Goal: Complete Application Form: Complete application form

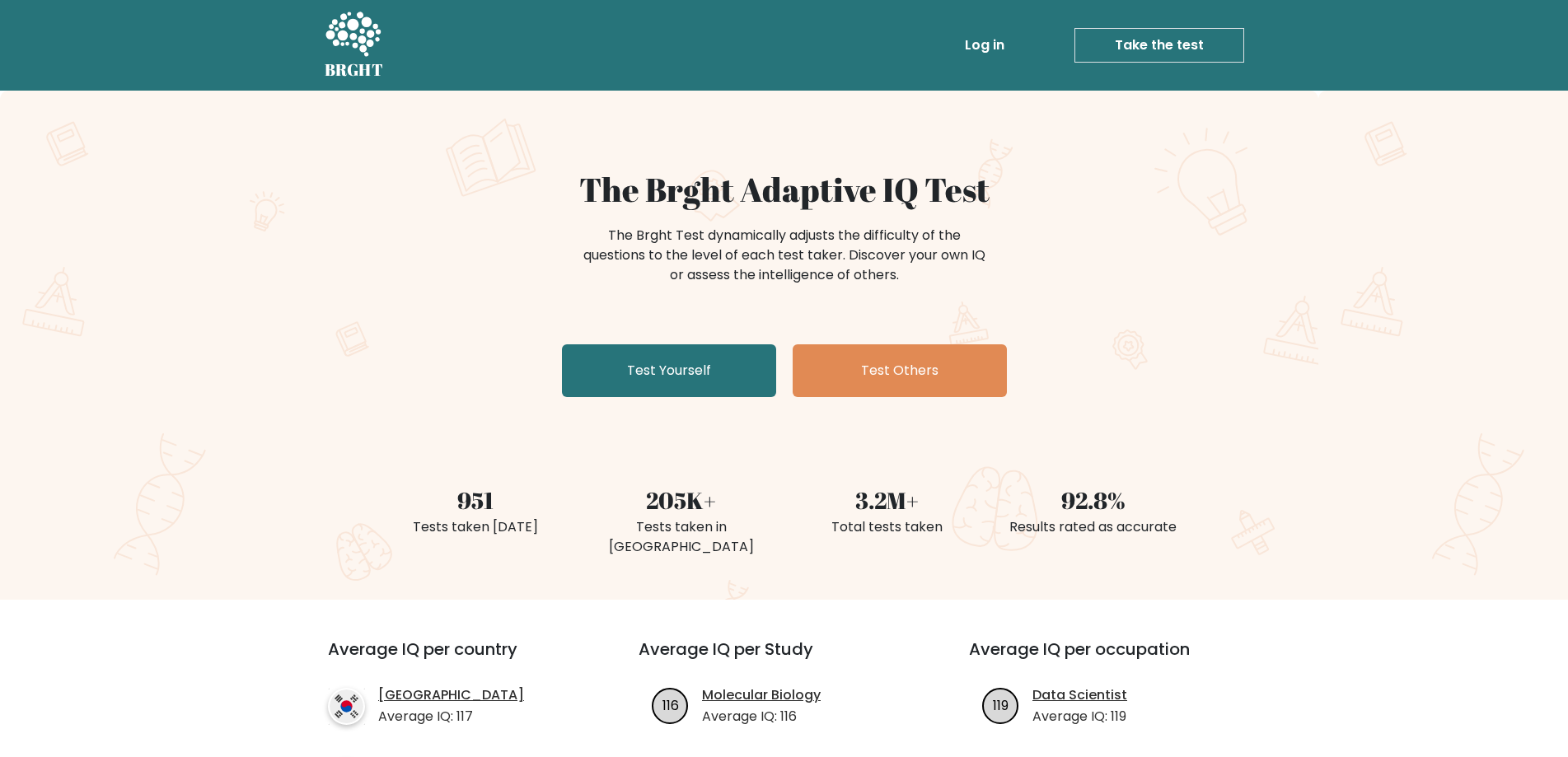
scroll to position [330, 0]
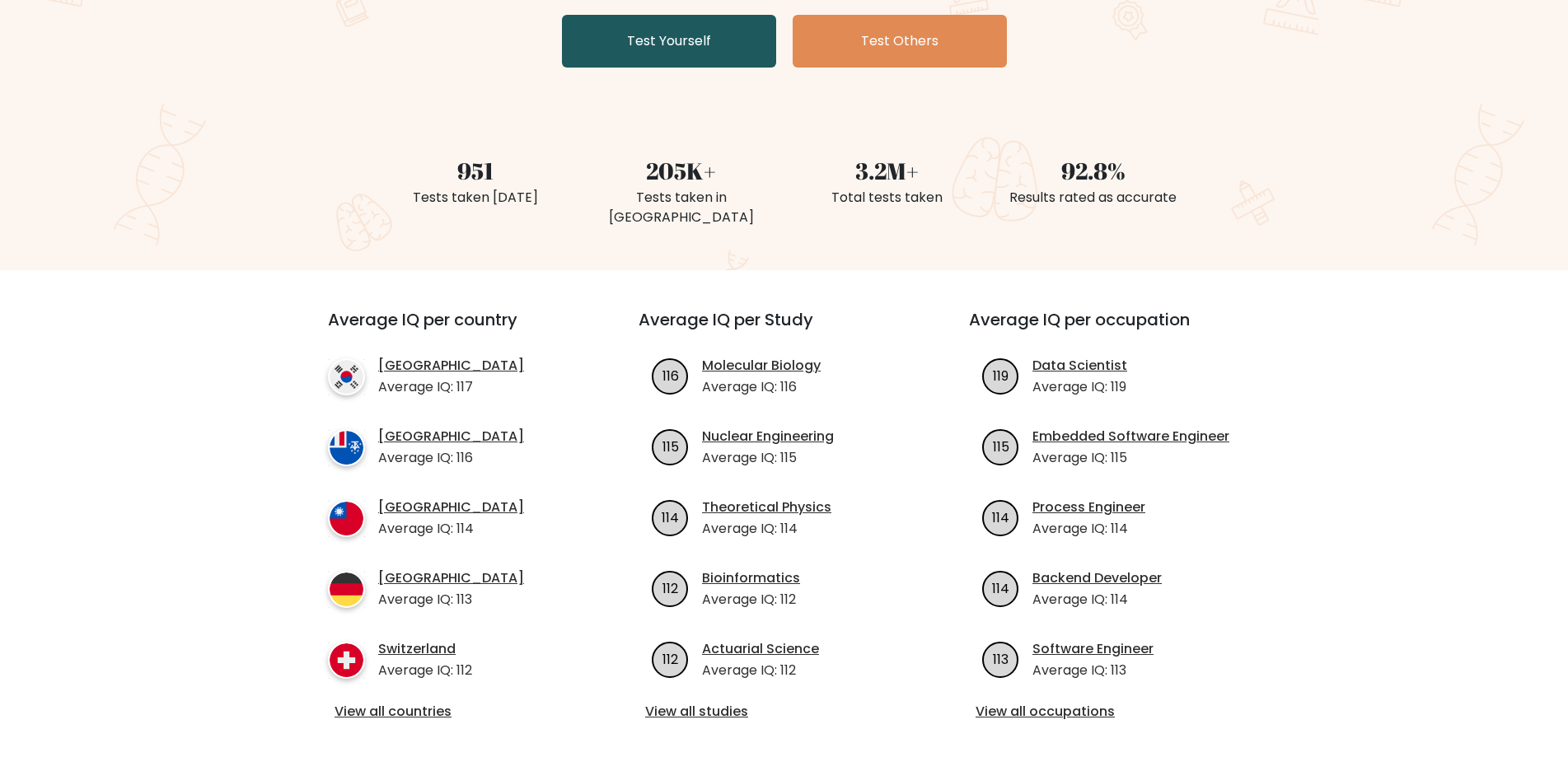
click at [698, 30] on link "Test Yourself" at bounding box center [669, 41] width 214 height 53
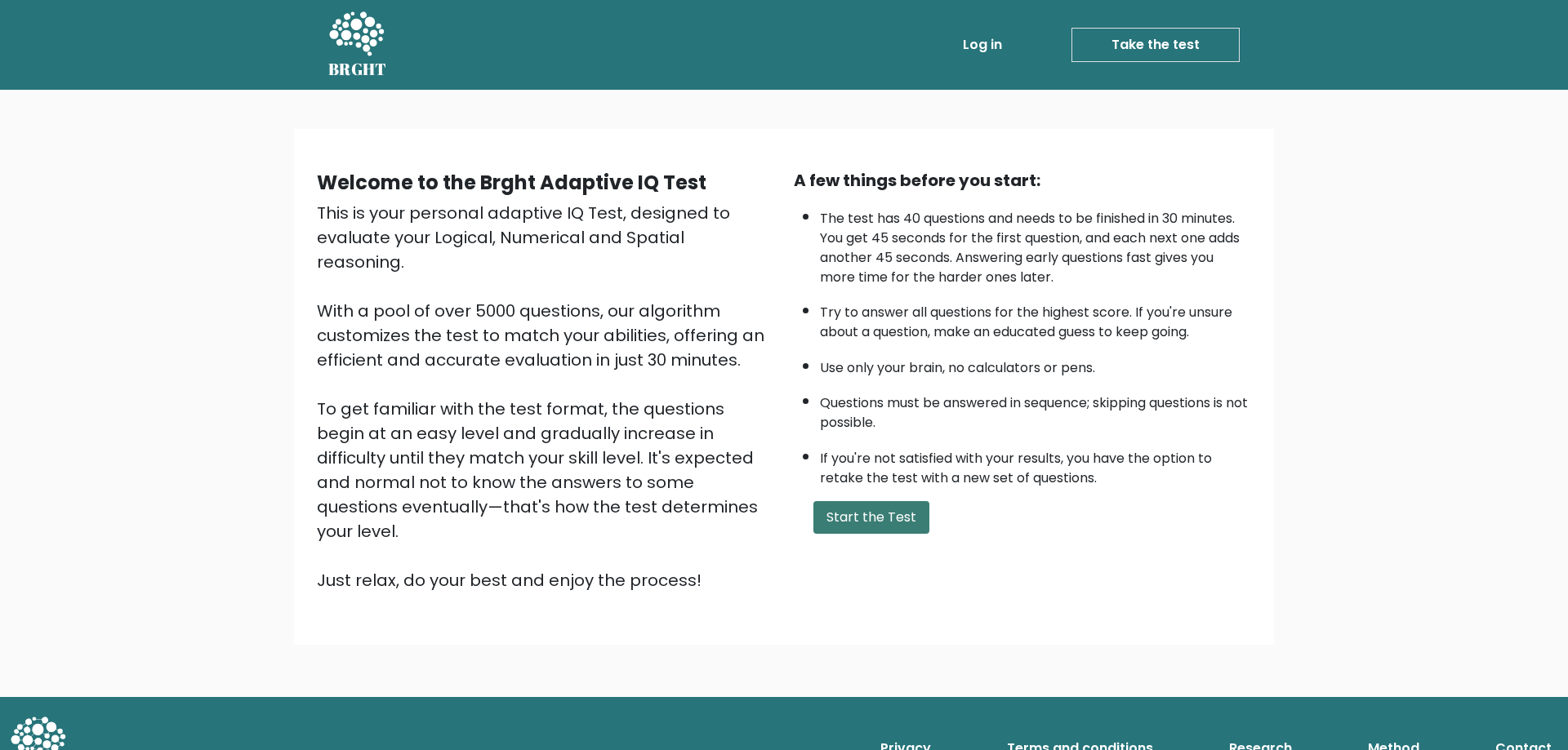
click at [871, 504] on button "Start the Test" at bounding box center [871, 518] width 116 height 32
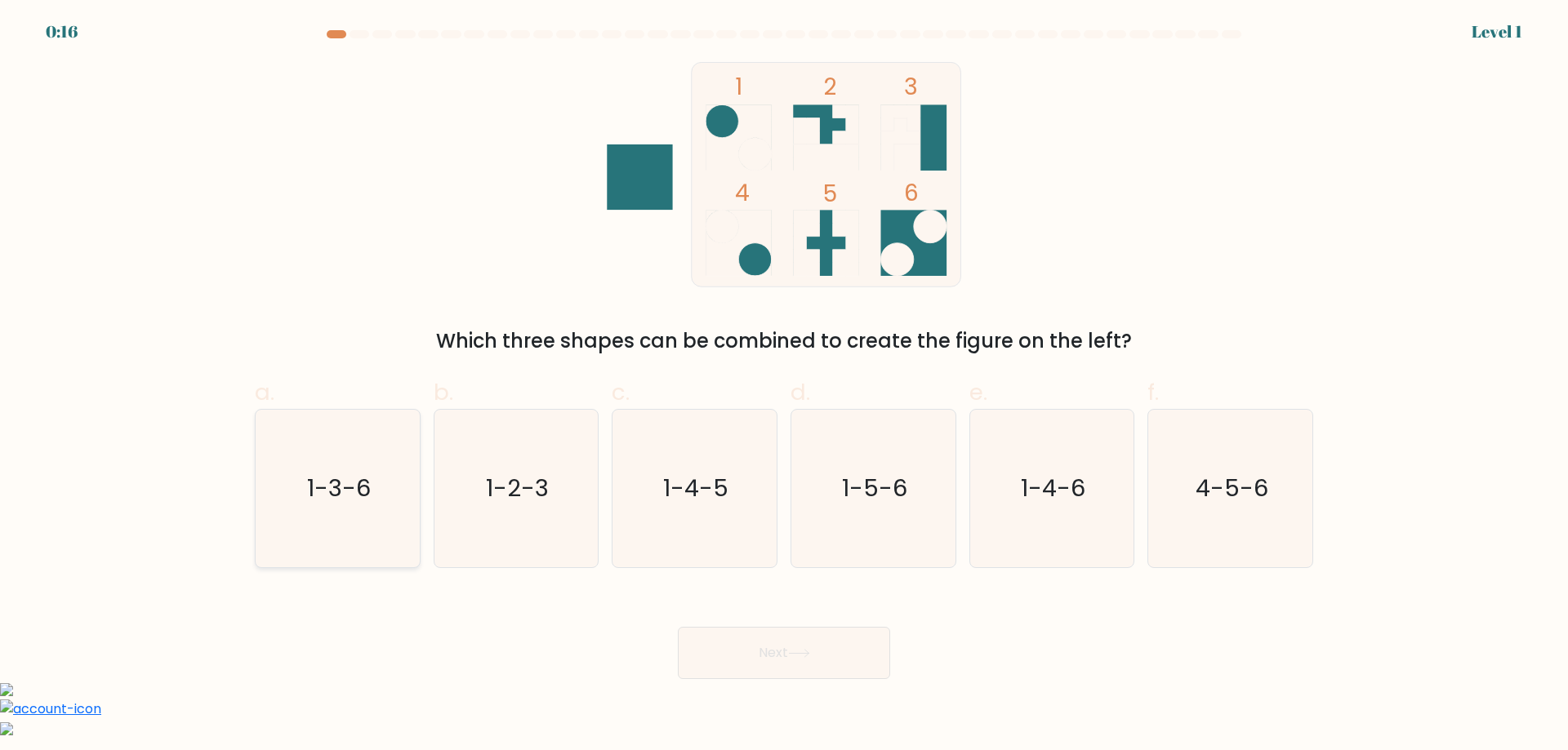
click at [360, 514] on icon "1-3-6" at bounding box center [338, 489] width 158 height 158
click at [784, 386] on input "a. 1-3-6" at bounding box center [784, 381] width 1 height 11
radio input "true"
click at [823, 660] on button "Next" at bounding box center [784, 653] width 212 height 53
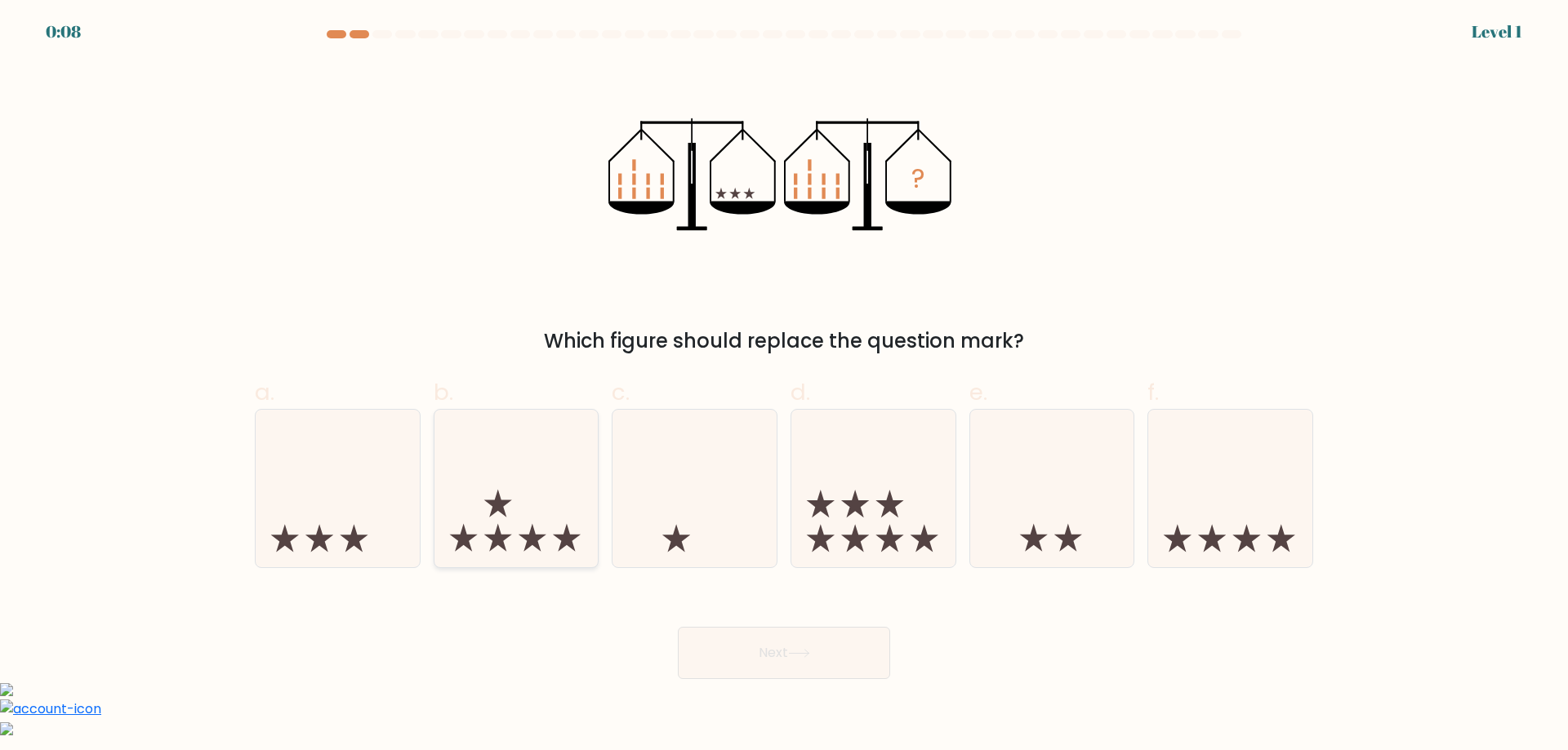
click at [532, 508] on icon at bounding box center [516, 488] width 164 height 136
click at [784, 386] on input "b." at bounding box center [784, 381] width 1 height 11
radio input "true"
click at [755, 638] on button "Next" at bounding box center [784, 653] width 212 height 53
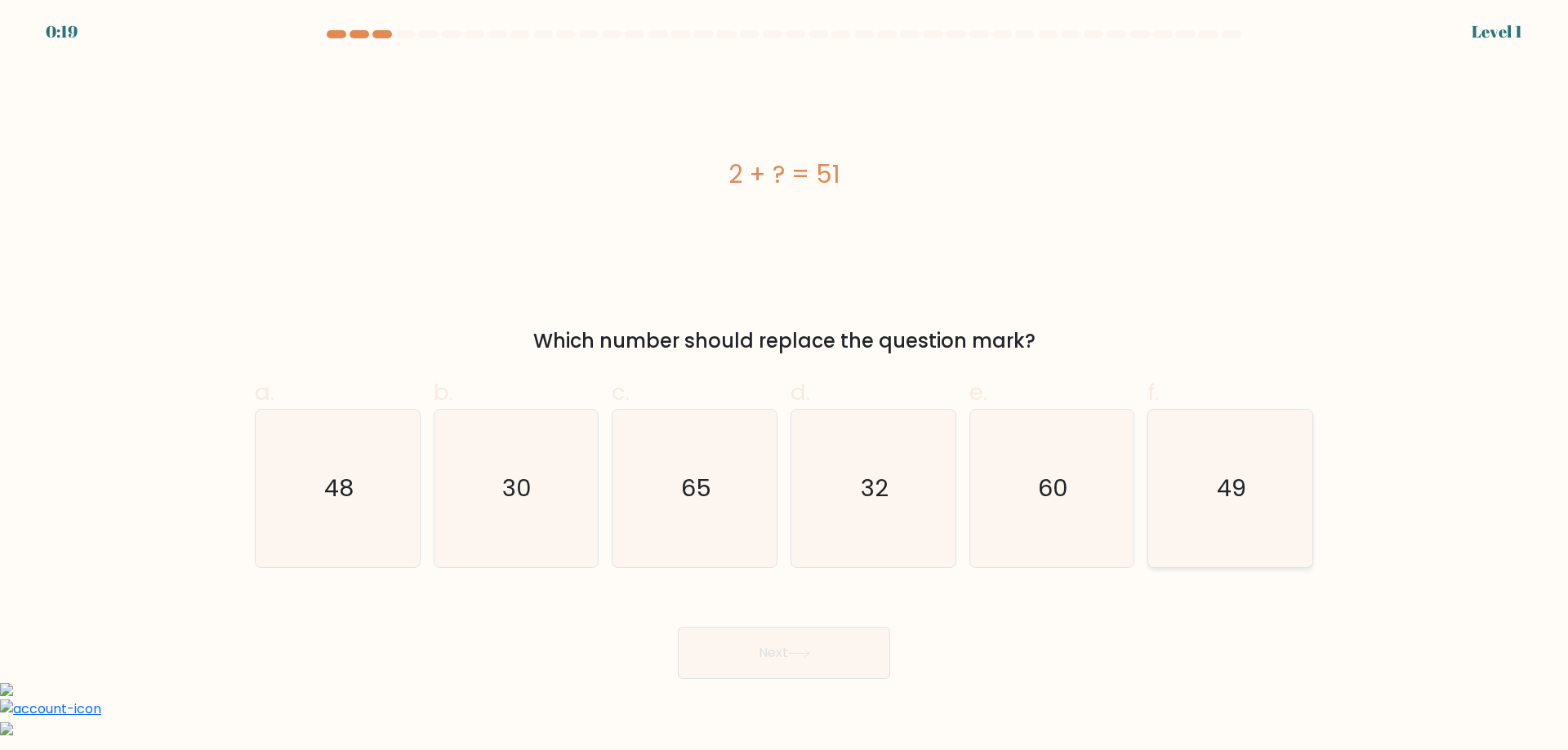
click at [1226, 495] on text "49" at bounding box center [1232, 488] width 30 height 32
click at [785, 386] on input "f. 49" at bounding box center [784, 381] width 1 height 11
radio input "true"
click at [867, 654] on button "Next" at bounding box center [784, 653] width 212 height 53
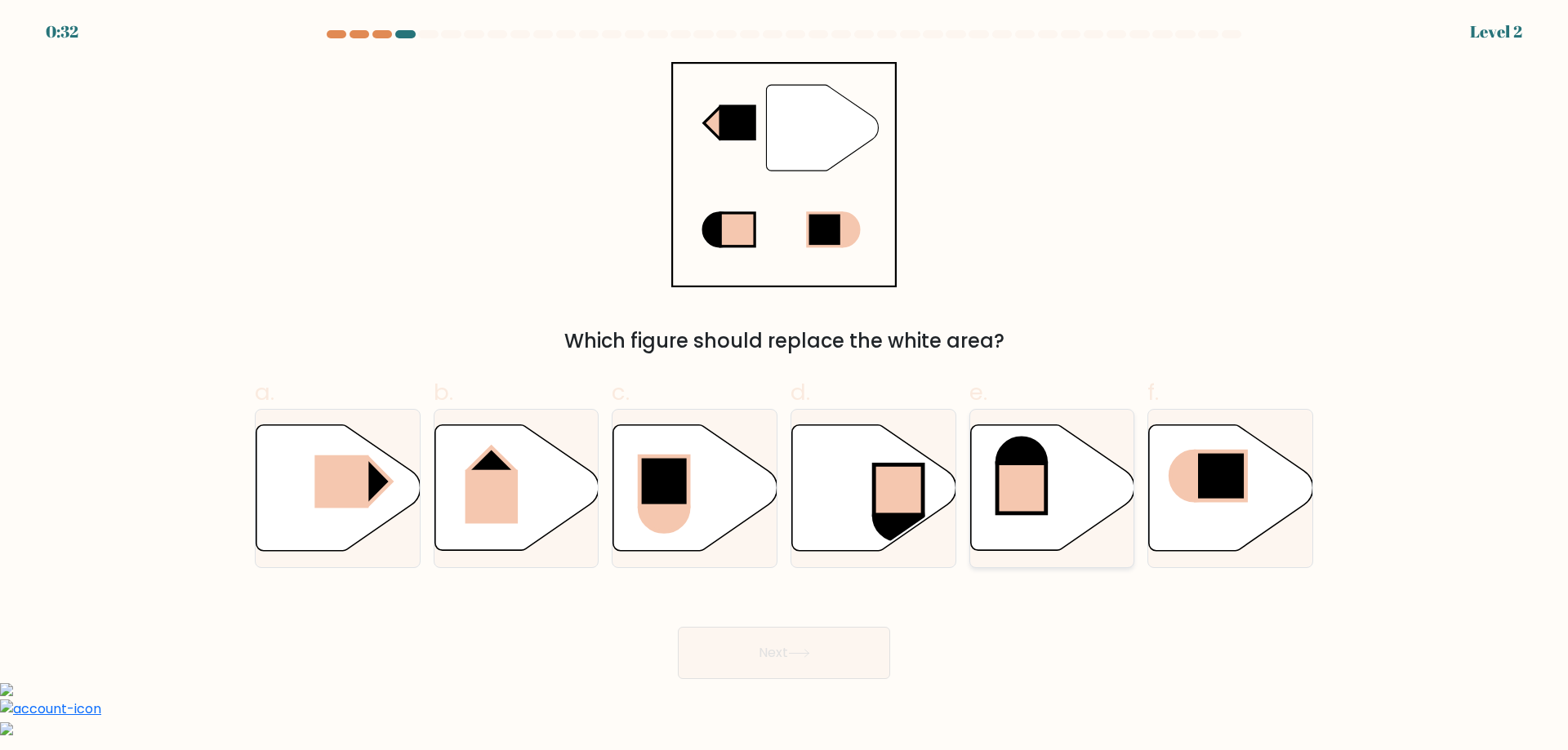
click at [969, 483] on div at bounding box center [1052, 489] width 166 height 160
click at [785, 386] on input "e." at bounding box center [784, 381] width 1 height 11
radio input "true"
click at [829, 665] on button "Next" at bounding box center [784, 653] width 212 height 53
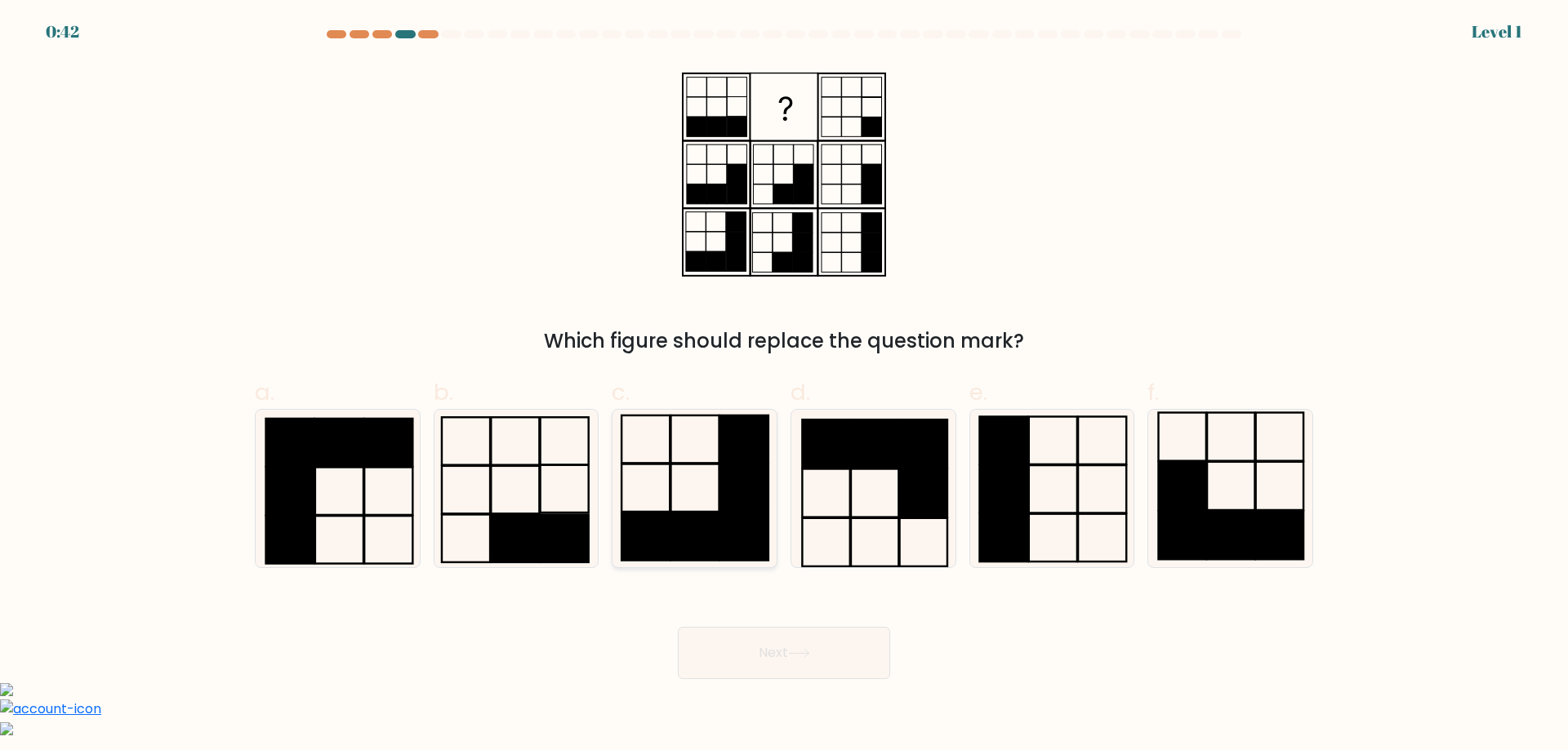
click at [730, 517] on rect at bounding box center [745, 536] width 48 height 48
click at [784, 386] on input "c." at bounding box center [784, 381] width 1 height 11
radio input "true"
click at [754, 663] on button "Next" at bounding box center [784, 653] width 212 height 53
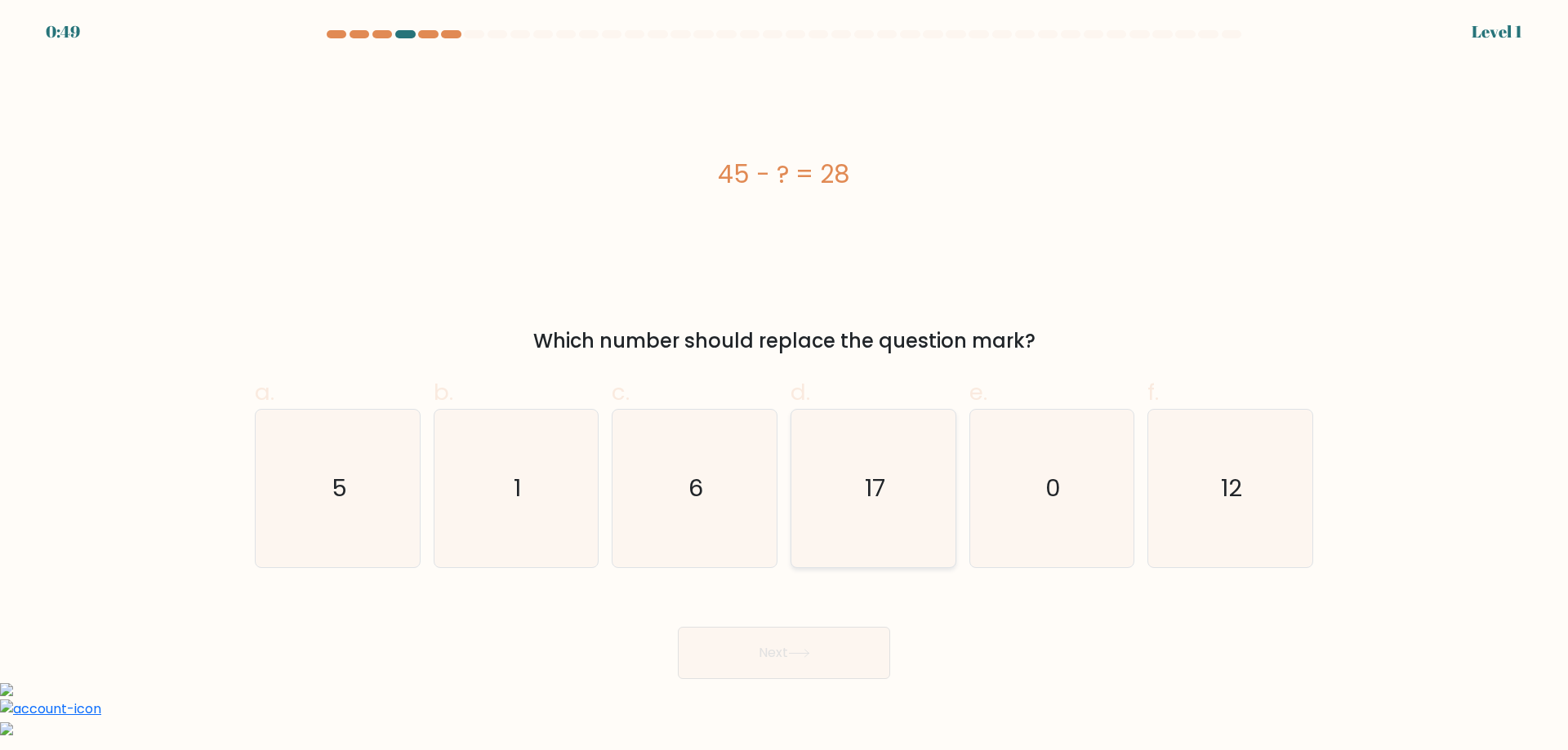
click at [876, 497] on text "17" at bounding box center [875, 488] width 20 height 32
click at [785, 386] on input "d. 17" at bounding box center [784, 381] width 1 height 11
radio input "true"
click at [815, 643] on button "Next" at bounding box center [784, 653] width 212 height 53
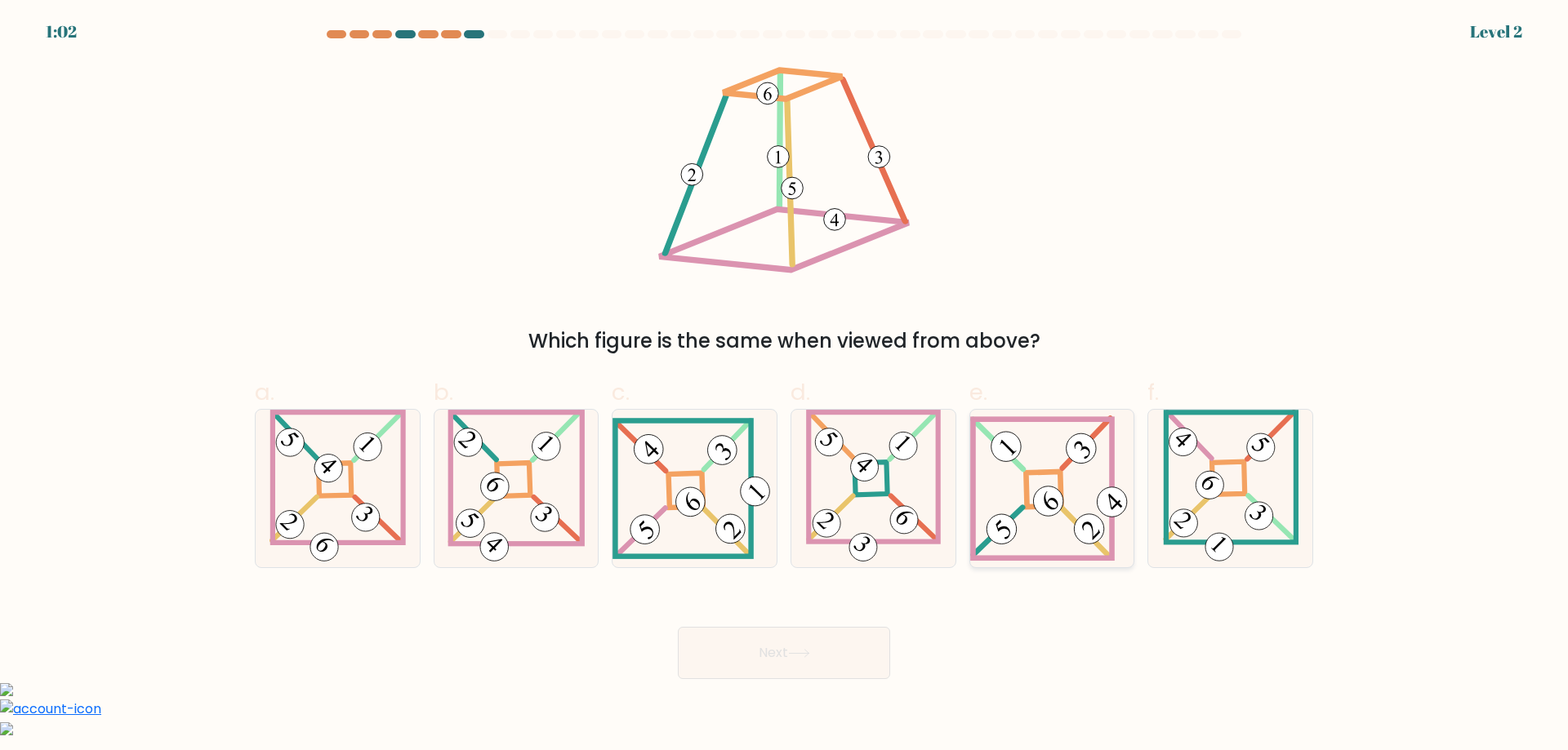
click at [1000, 473] on icon at bounding box center [1052, 489] width 164 height 146
click at [785, 386] on input "e." at bounding box center [784, 381] width 1 height 11
radio input "true"
click at [852, 668] on button "Next" at bounding box center [784, 653] width 212 height 53
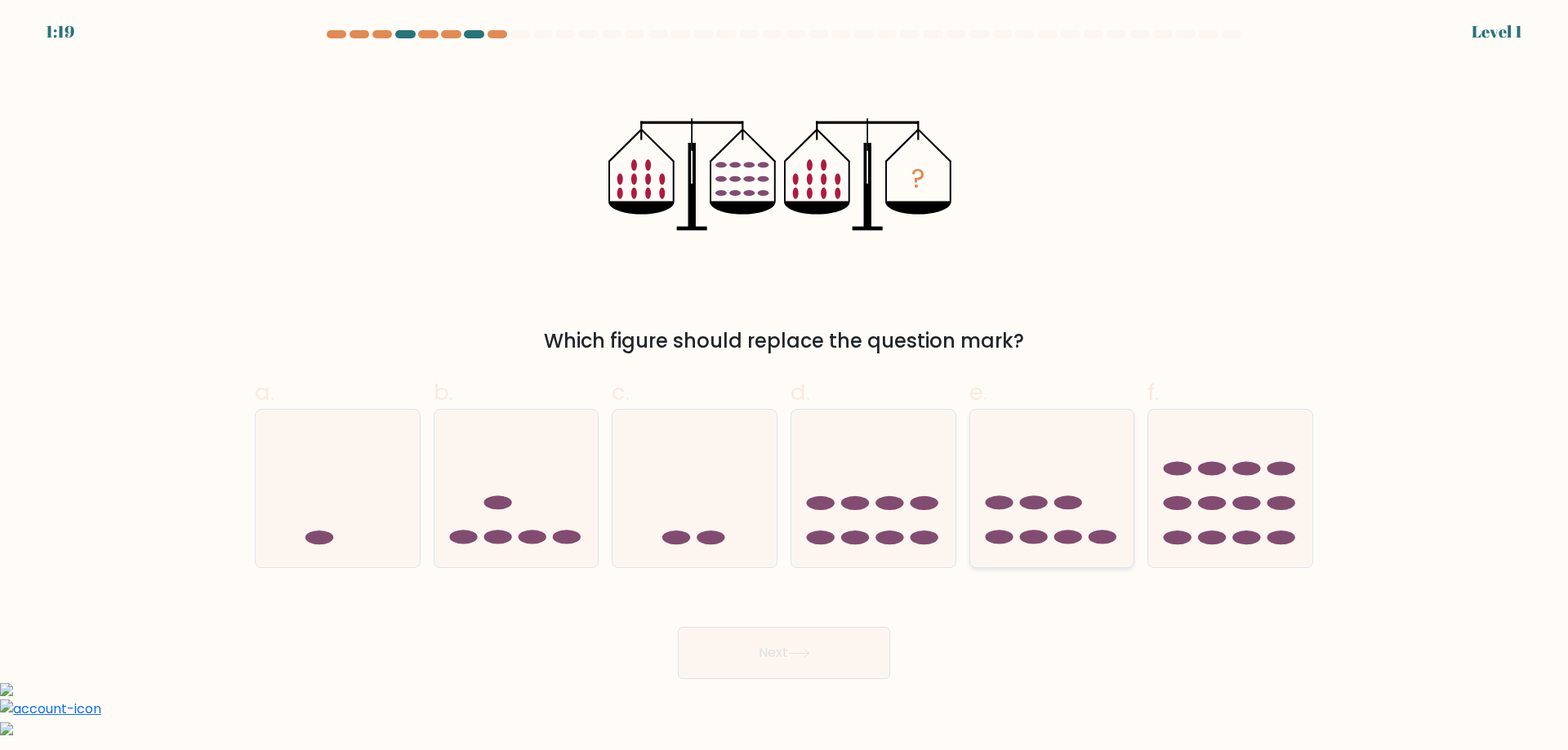
click at [1088, 502] on icon at bounding box center [1052, 488] width 164 height 136
click at [785, 386] on input "e." at bounding box center [784, 381] width 1 height 11
radio input "true"
click at [789, 667] on button "Next" at bounding box center [784, 653] width 212 height 53
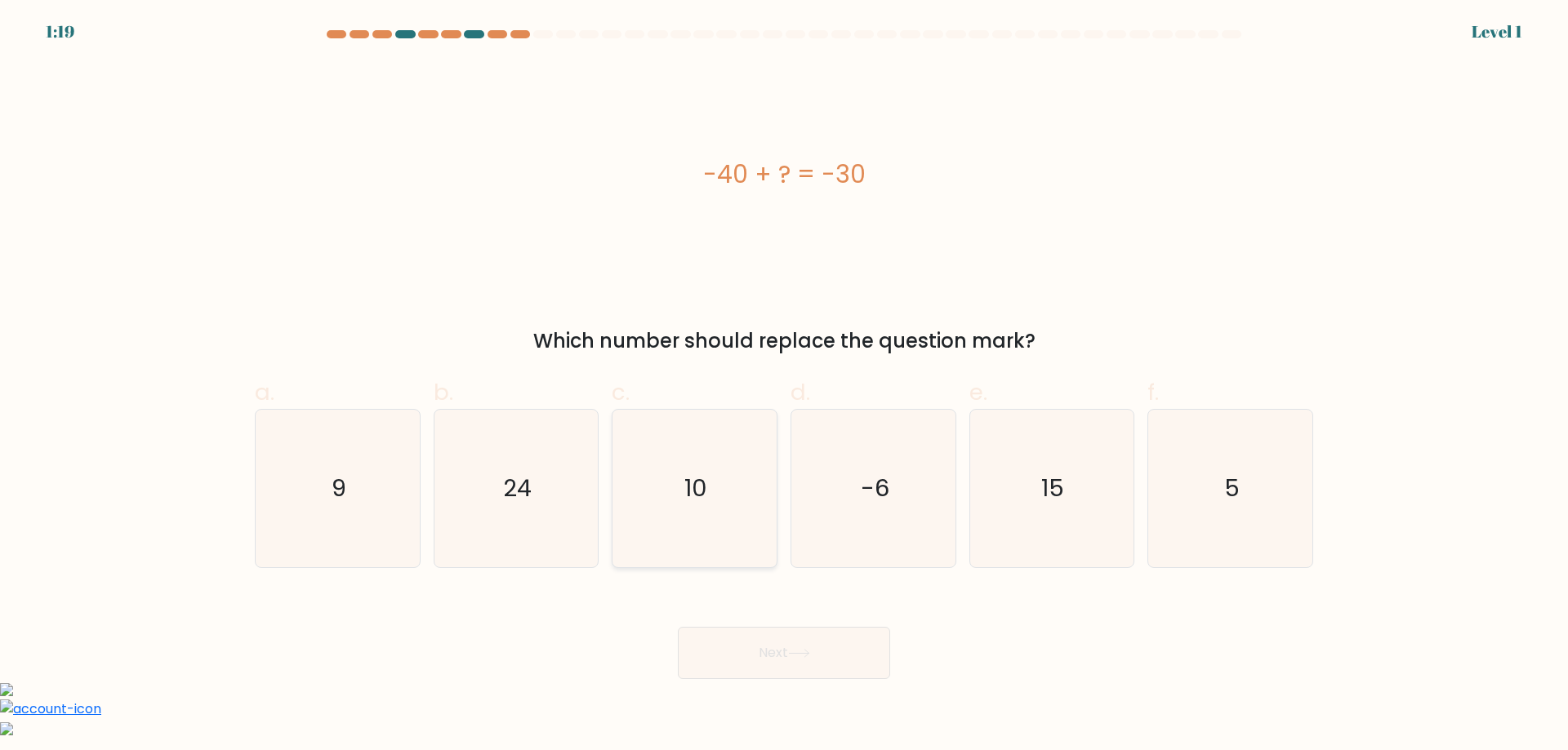
click at [712, 453] on icon "10" at bounding box center [694, 489] width 158 height 158
click at [784, 386] on input "c. 10" at bounding box center [784, 381] width 1 height 11
radio input "true"
click at [812, 644] on button "Next" at bounding box center [784, 653] width 212 height 53
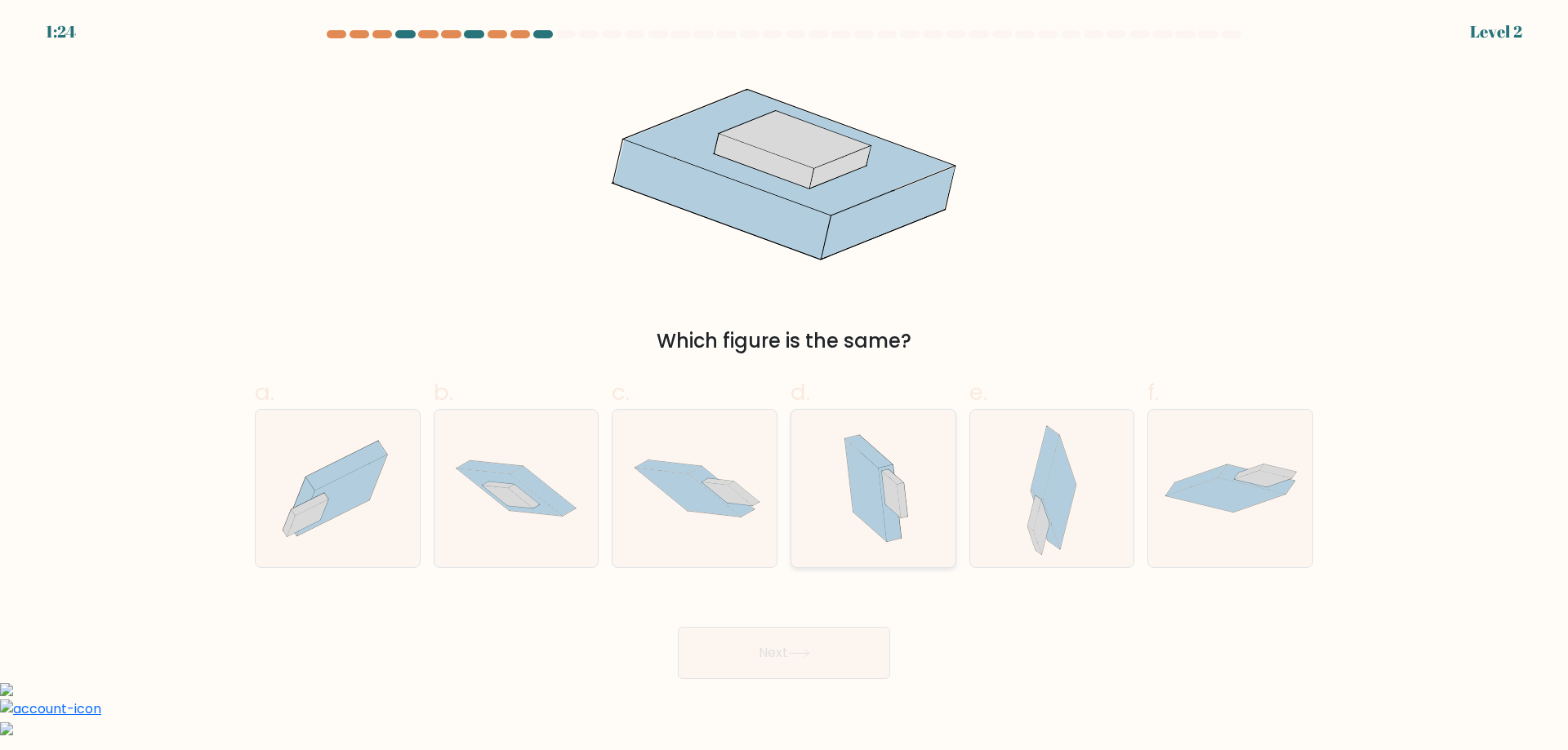
click at [900, 521] on icon at bounding box center [874, 489] width 95 height 158
click at [785, 386] on input "d." at bounding box center [784, 381] width 1 height 11
radio input "true"
click at [858, 656] on button "Next" at bounding box center [784, 653] width 212 height 53
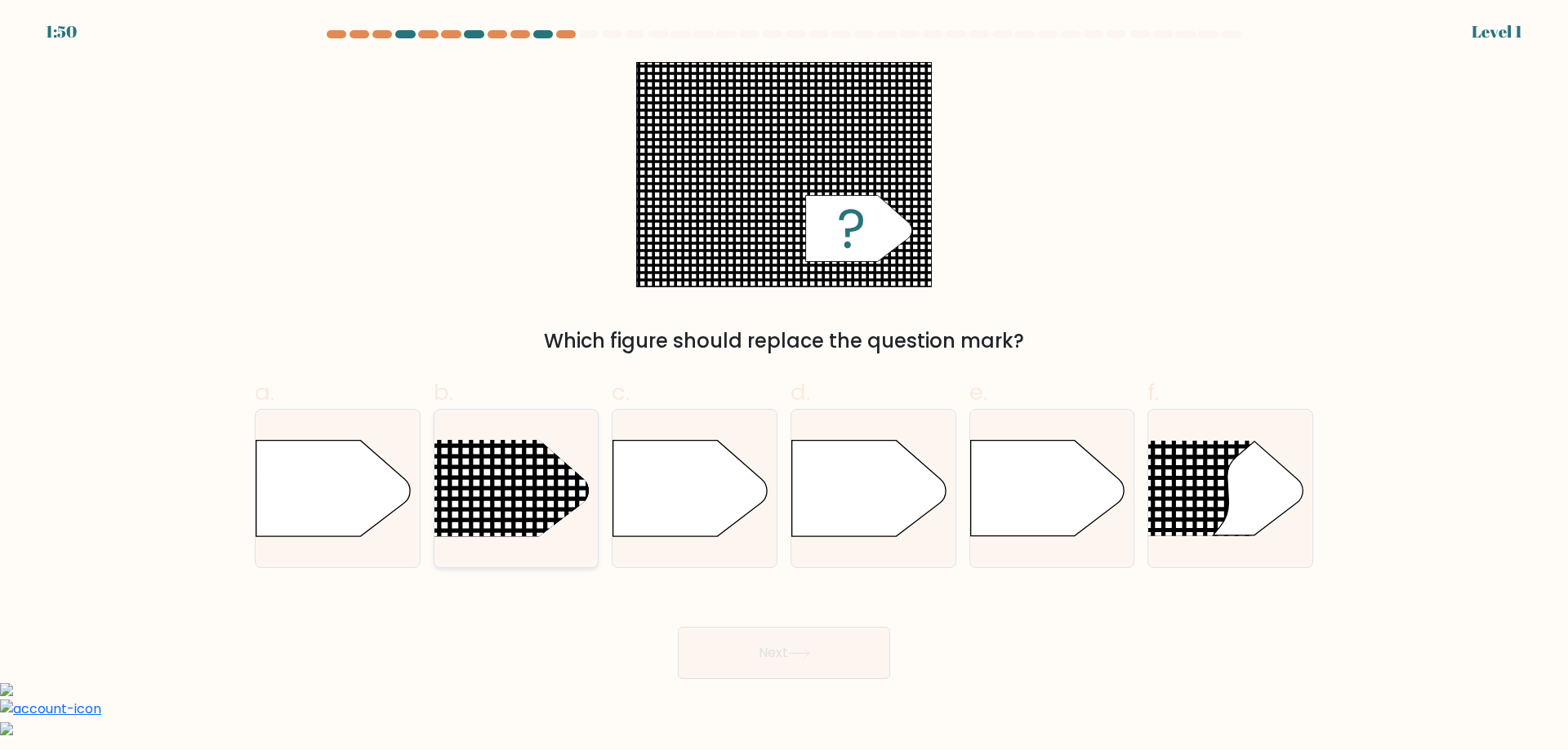
click at [563, 489] on line at bounding box center [403, 489] width 799 height 0
click at [784, 386] on input "b." at bounding box center [784, 381] width 1 height 11
radio input "true"
click at [711, 638] on button "Next" at bounding box center [784, 653] width 212 height 53
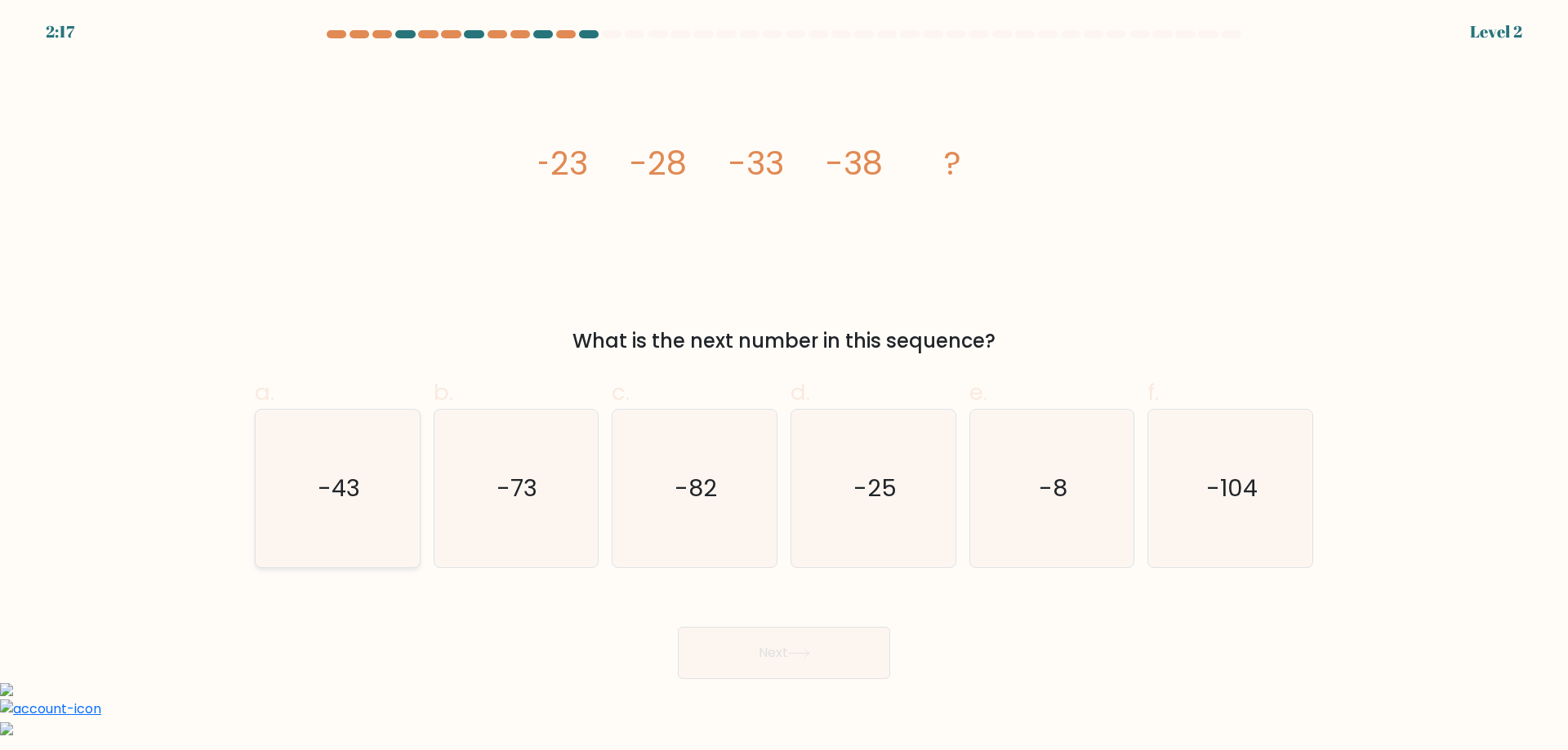
click at [270, 485] on icon "-43" at bounding box center [338, 489] width 158 height 158
click at [784, 386] on input "a. -43" at bounding box center [784, 381] width 1 height 11
radio input "true"
click at [744, 665] on button "Next" at bounding box center [784, 653] width 212 height 53
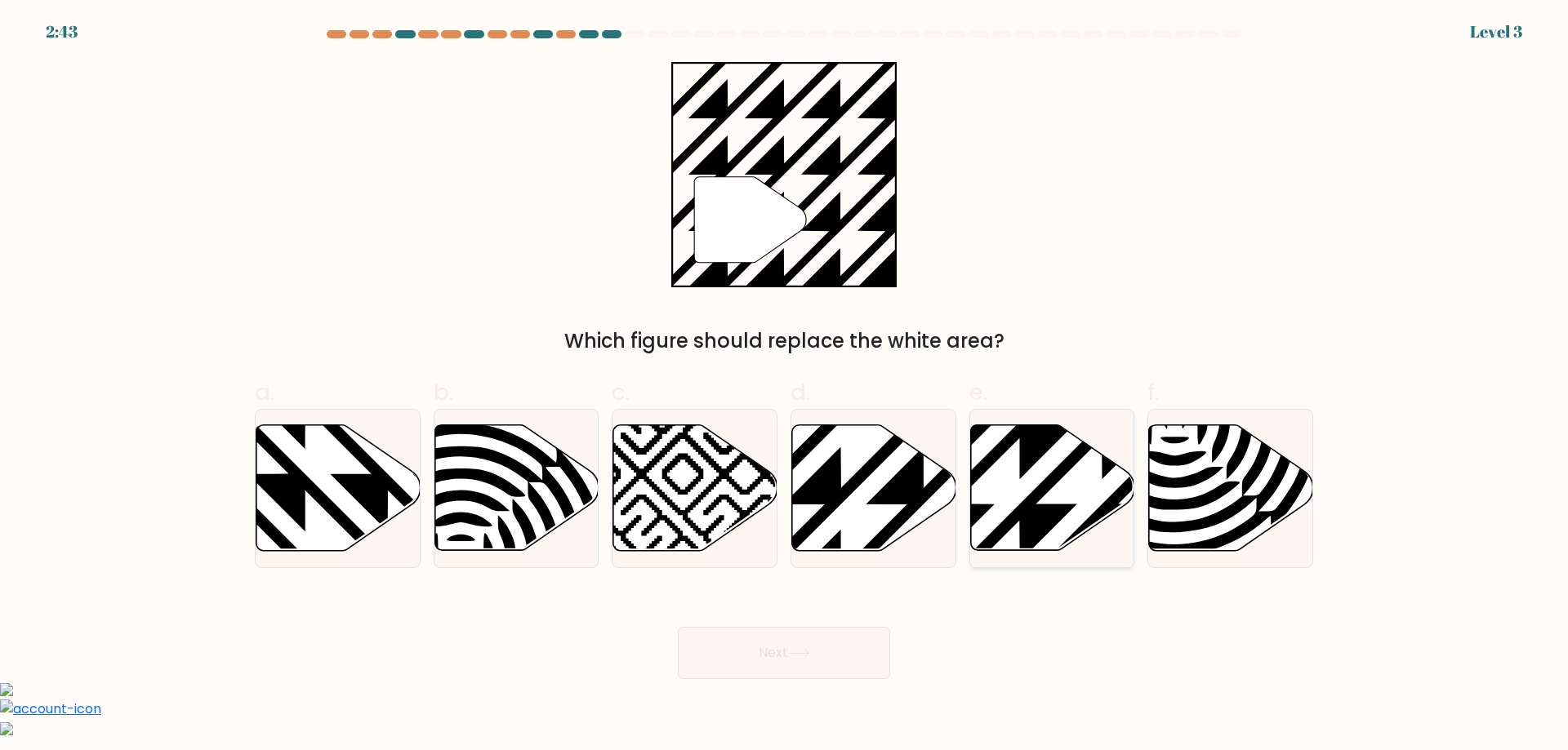
click at [1052, 469] on icon at bounding box center [1052, 488] width 164 height 126
click at [785, 386] on input "e." at bounding box center [784, 381] width 1 height 11
radio input "true"
click at [851, 648] on button "Next" at bounding box center [784, 653] width 212 height 53
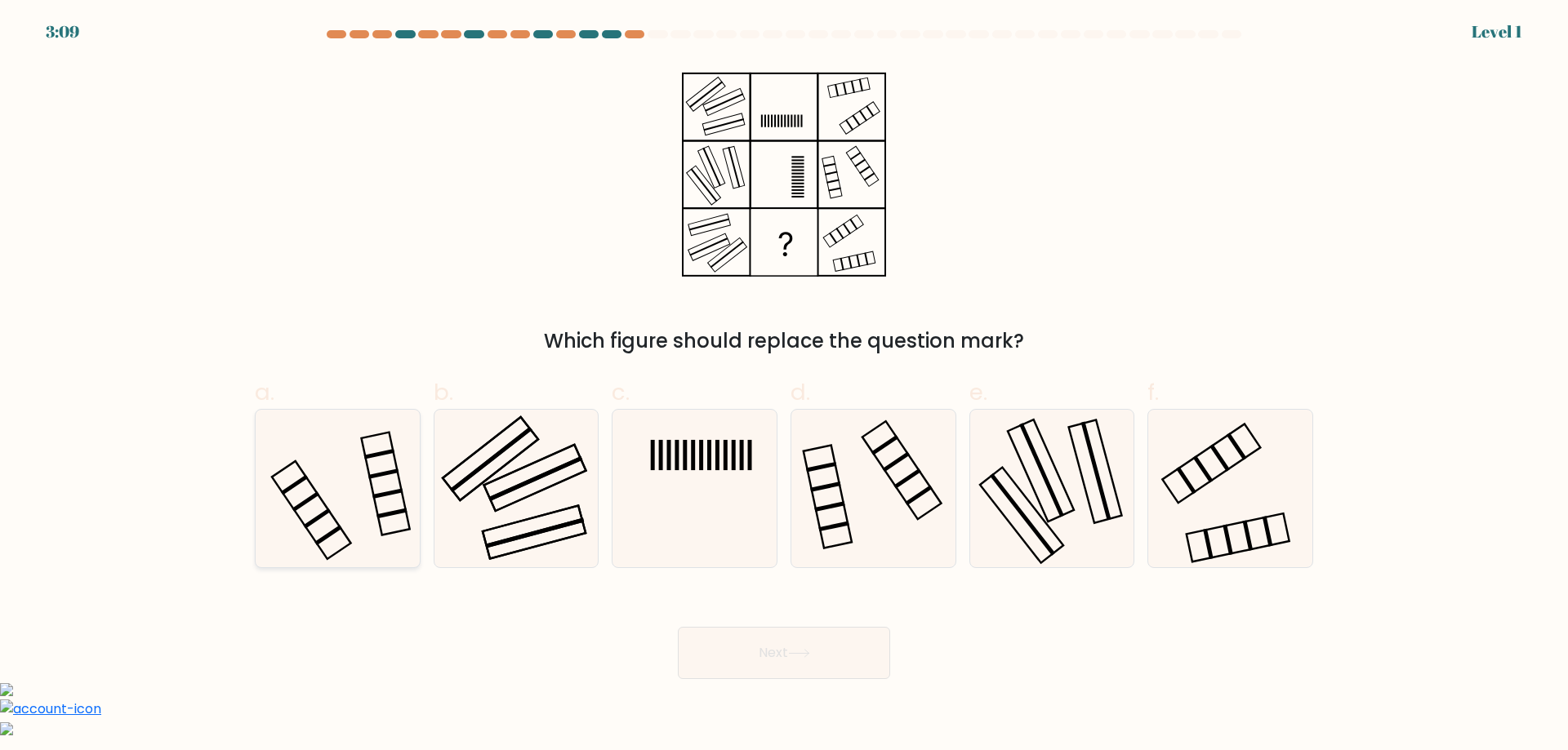
click at [370, 480] on rect at bounding box center [385, 484] width 48 height 103
click at [784, 386] on input "a." at bounding box center [784, 381] width 1 height 11
radio input "true"
click at [765, 660] on button "Next" at bounding box center [784, 653] width 212 height 53
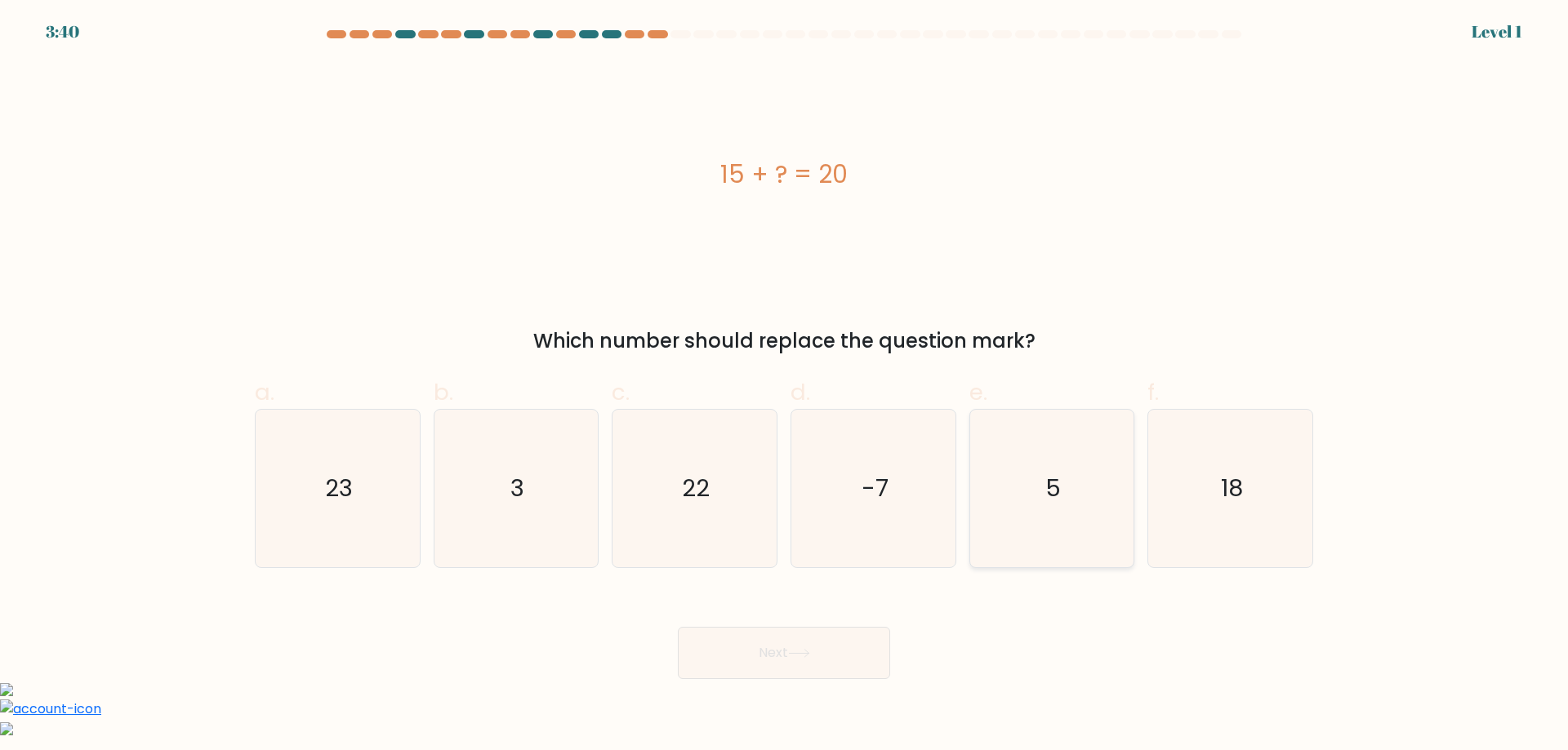
click at [1053, 525] on icon "5" at bounding box center [1052, 489] width 158 height 158
click at [785, 386] on input "e. 5" at bounding box center [784, 381] width 1 height 11
radio input "true"
click at [870, 664] on button "Next" at bounding box center [784, 653] width 212 height 53
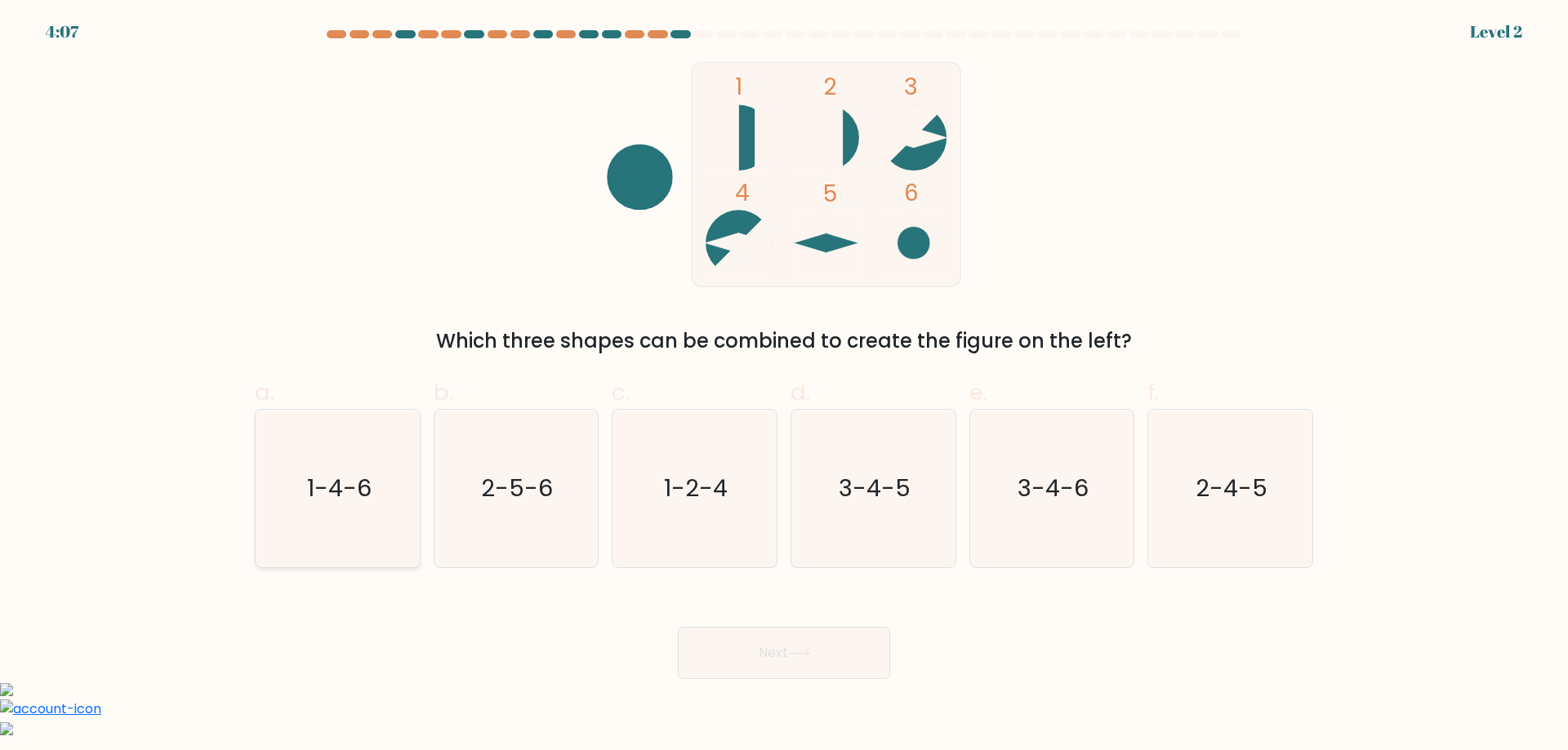
click at [377, 513] on icon "1-4-6" at bounding box center [338, 489] width 158 height 158
click at [784, 386] on input "a. 1-4-6" at bounding box center [784, 381] width 1 height 11
radio input "true"
click at [804, 641] on button "Next" at bounding box center [784, 653] width 212 height 53
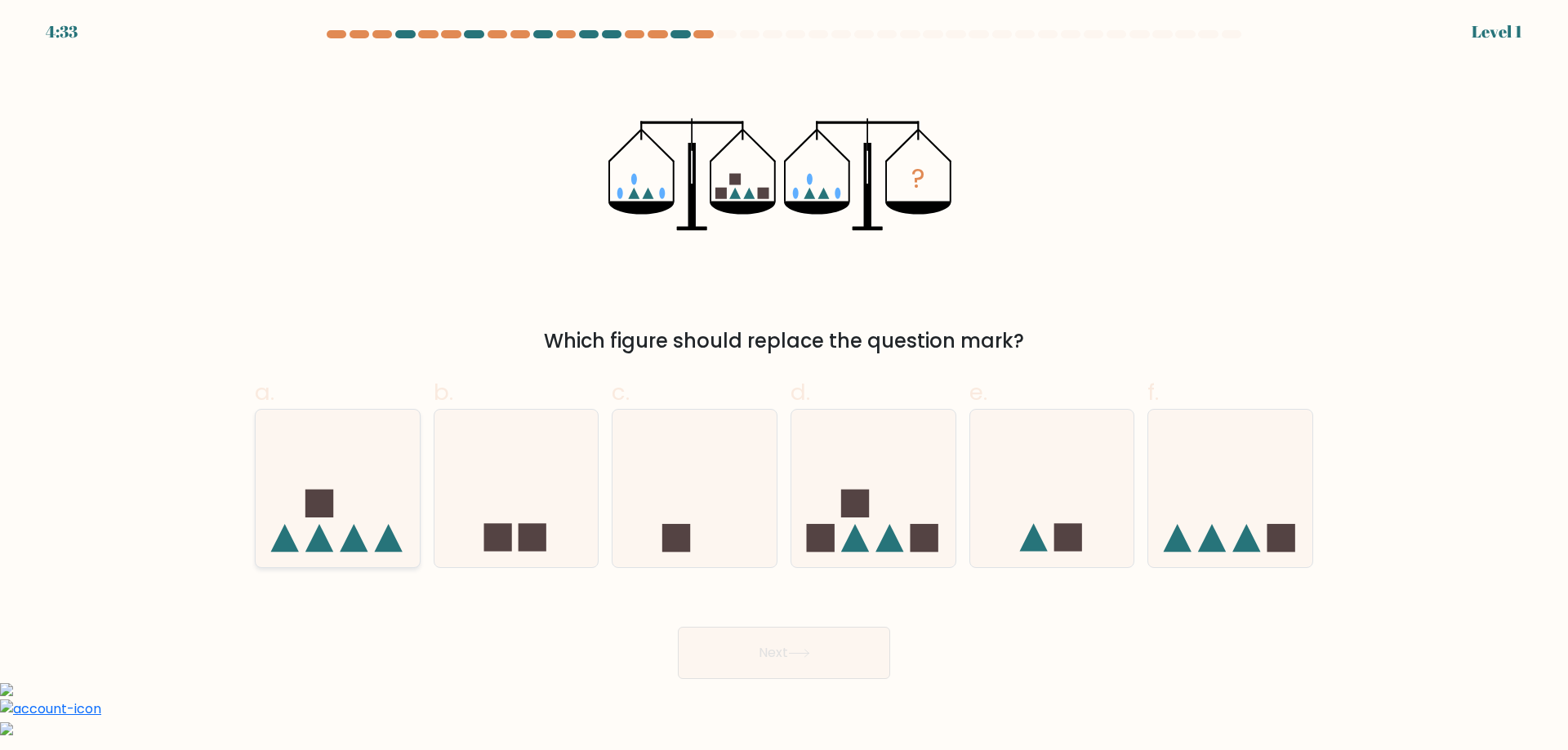
click at [409, 527] on icon at bounding box center [337, 488] width 164 height 136
click at [784, 386] on input "a." at bounding box center [784, 381] width 1 height 11
radio input "true"
click at [734, 669] on button "Next" at bounding box center [784, 653] width 212 height 53
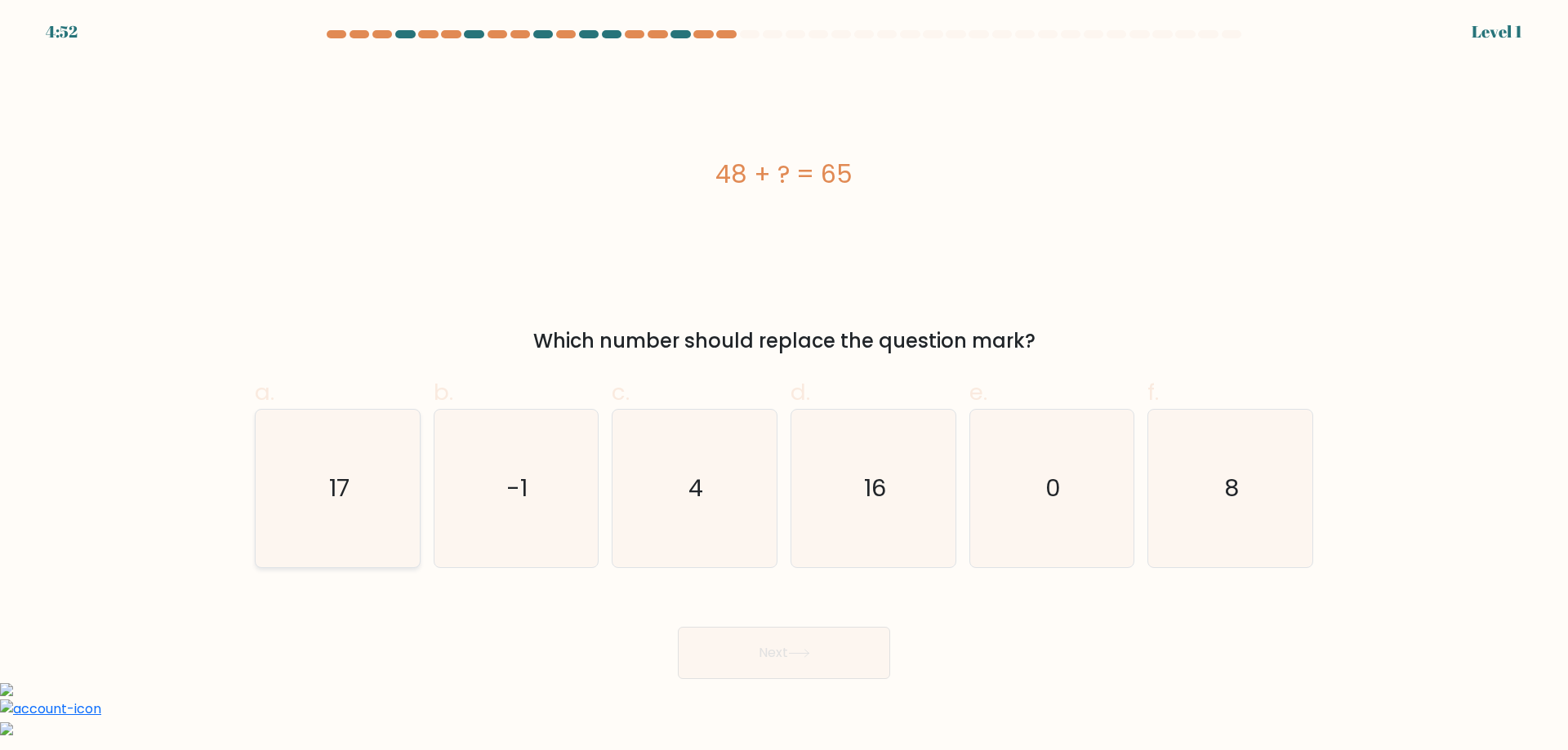
click at [388, 511] on icon "17" at bounding box center [338, 489] width 158 height 158
click at [784, 386] on input "a. 17" at bounding box center [784, 381] width 1 height 11
radio input "true"
click at [757, 675] on button "Next" at bounding box center [784, 653] width 212 height 53
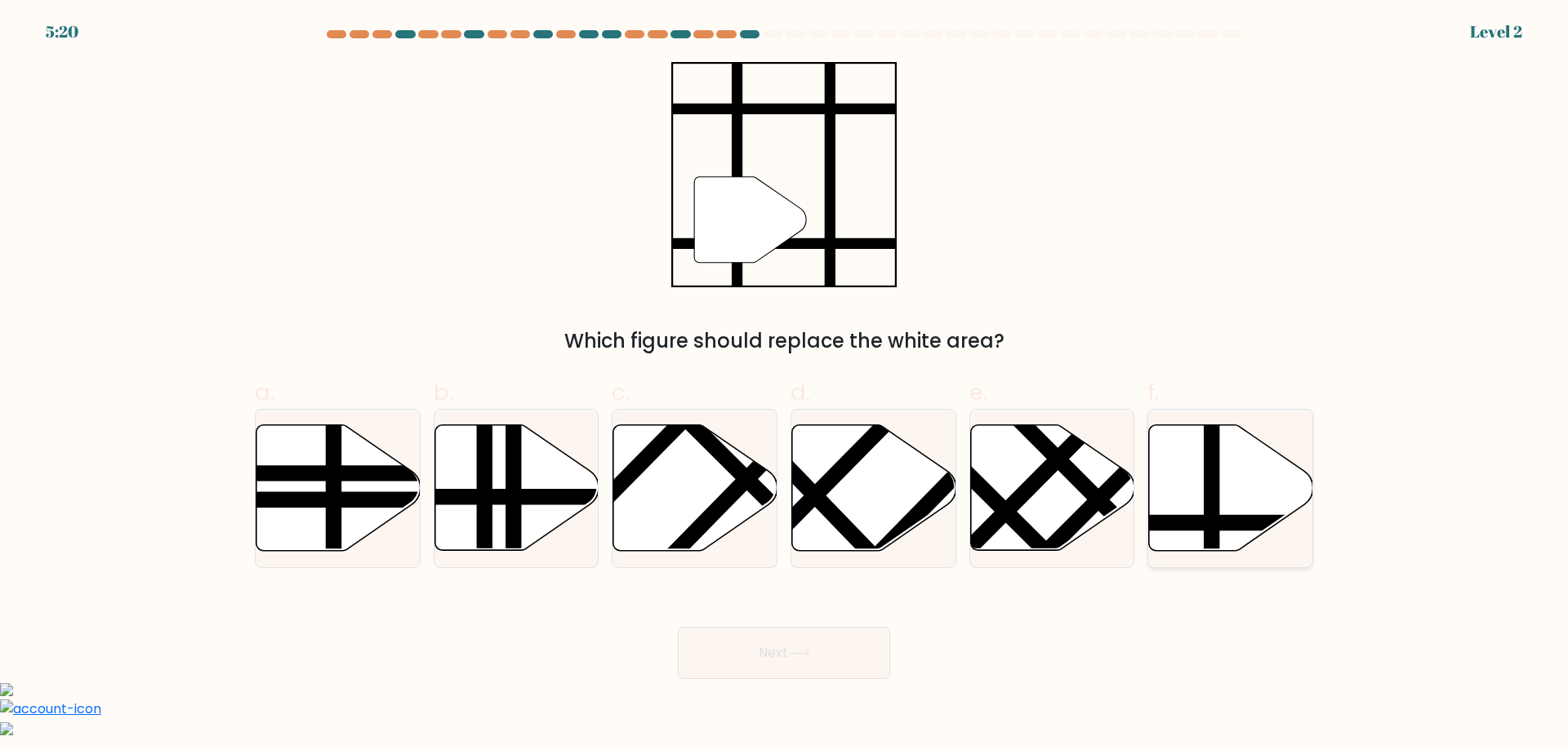
click at [1189, 505] on icon at bounding box center [1231, 488] width 164 height 126
click at [785, 386] on input "f." at bounding box center [784, 381] width 1 height 11
radio input "true"
click at [852, 669] on button "Next" at bounding box center [784, 653] width 212 height 53
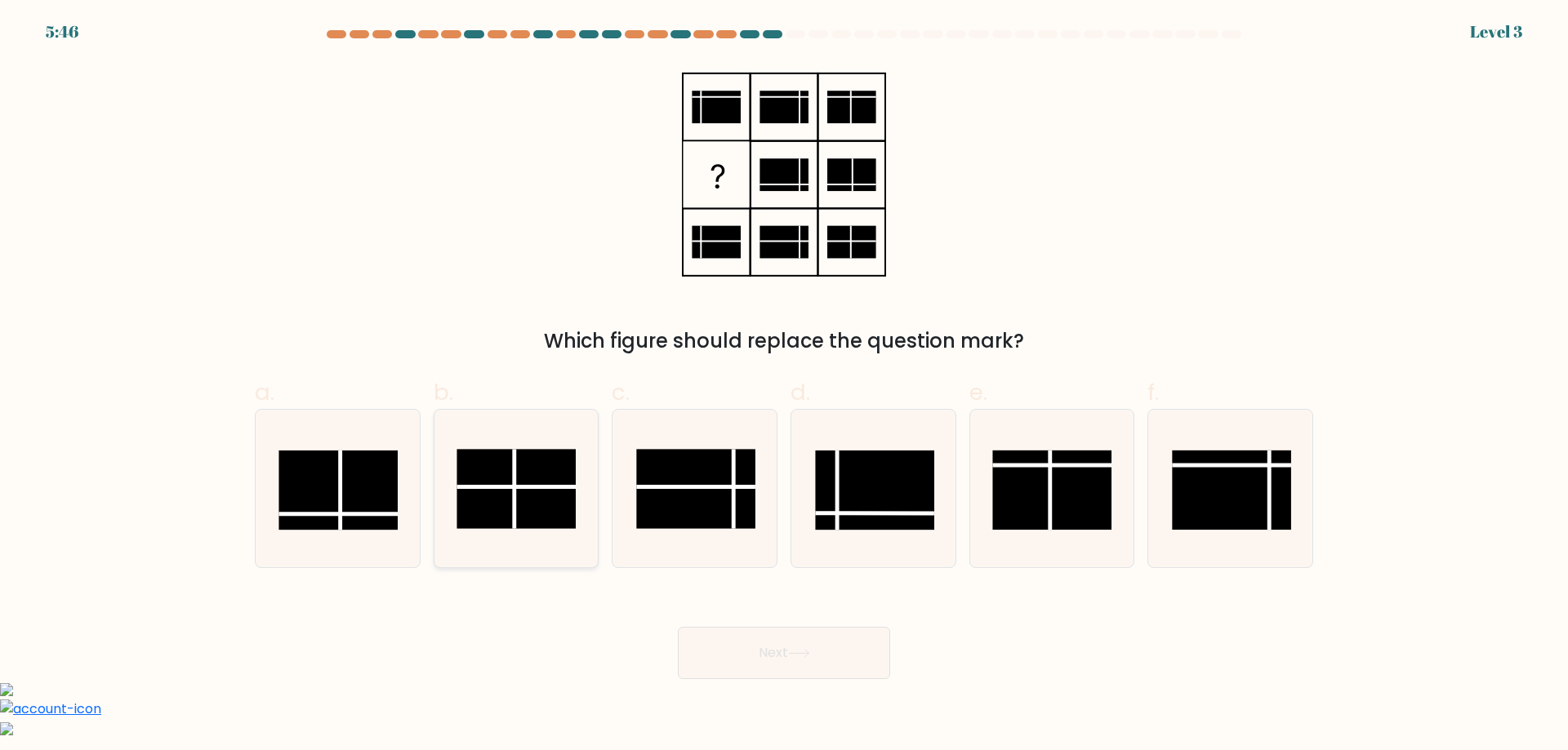
click at [527, 507] on rect at bounding box center [517, 488] width 119 height 79
click at [784, 386] on input "b." at bounding box center [784, 381] width 1 height 11
radio input "true"
click at [742, 652] on button "Next" at bounding box center [784, 653] width 212 height 53
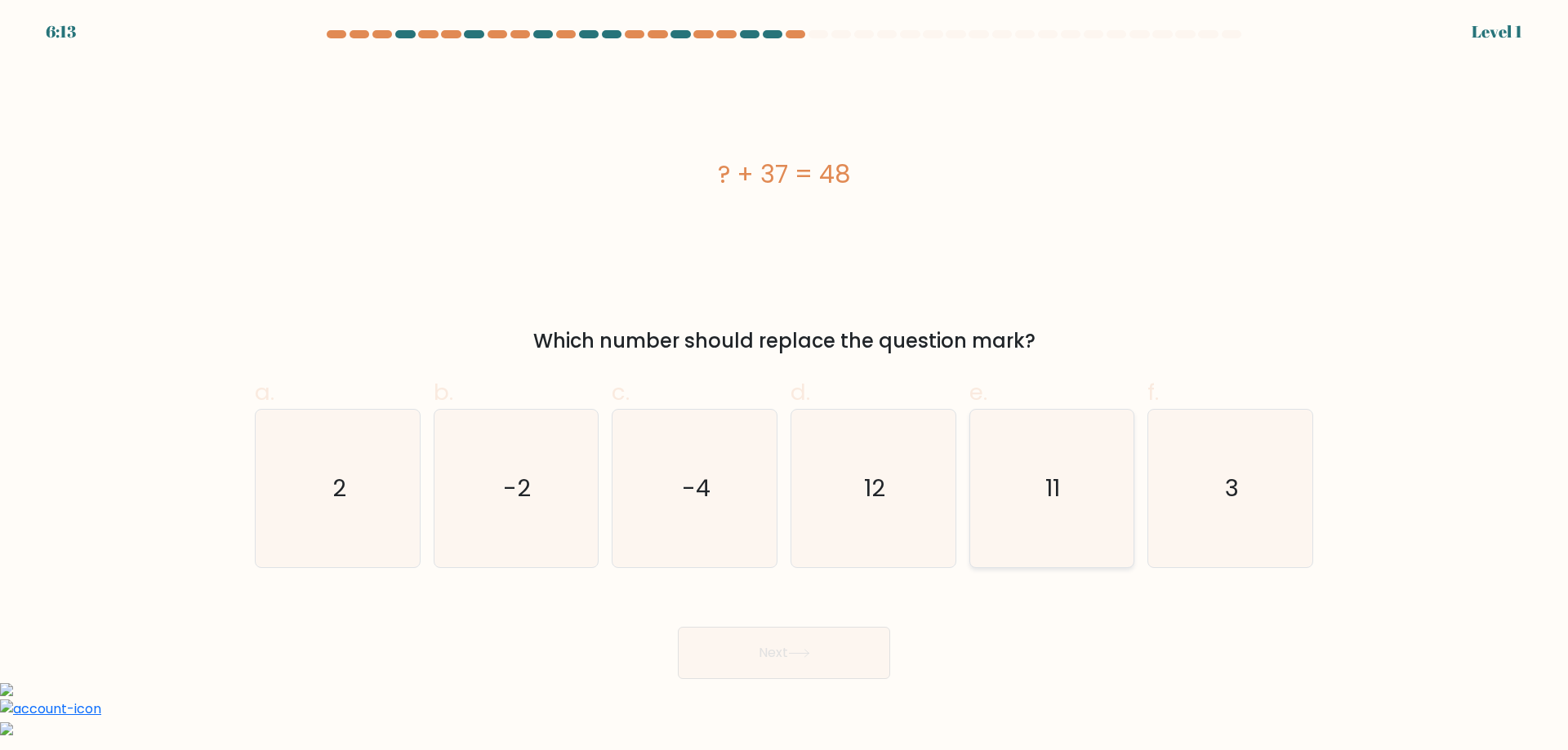
click at [1079, 462] on icon "11" at bounding box center [1052, 489] width 158 height 158
click at [785, 386] on input "e. 11" at bounding box center [784, 381] width 1 height 11
radio input "true"
click at [839, 657] on button "Next" at bounding box center [784, 653] width 212 height 53
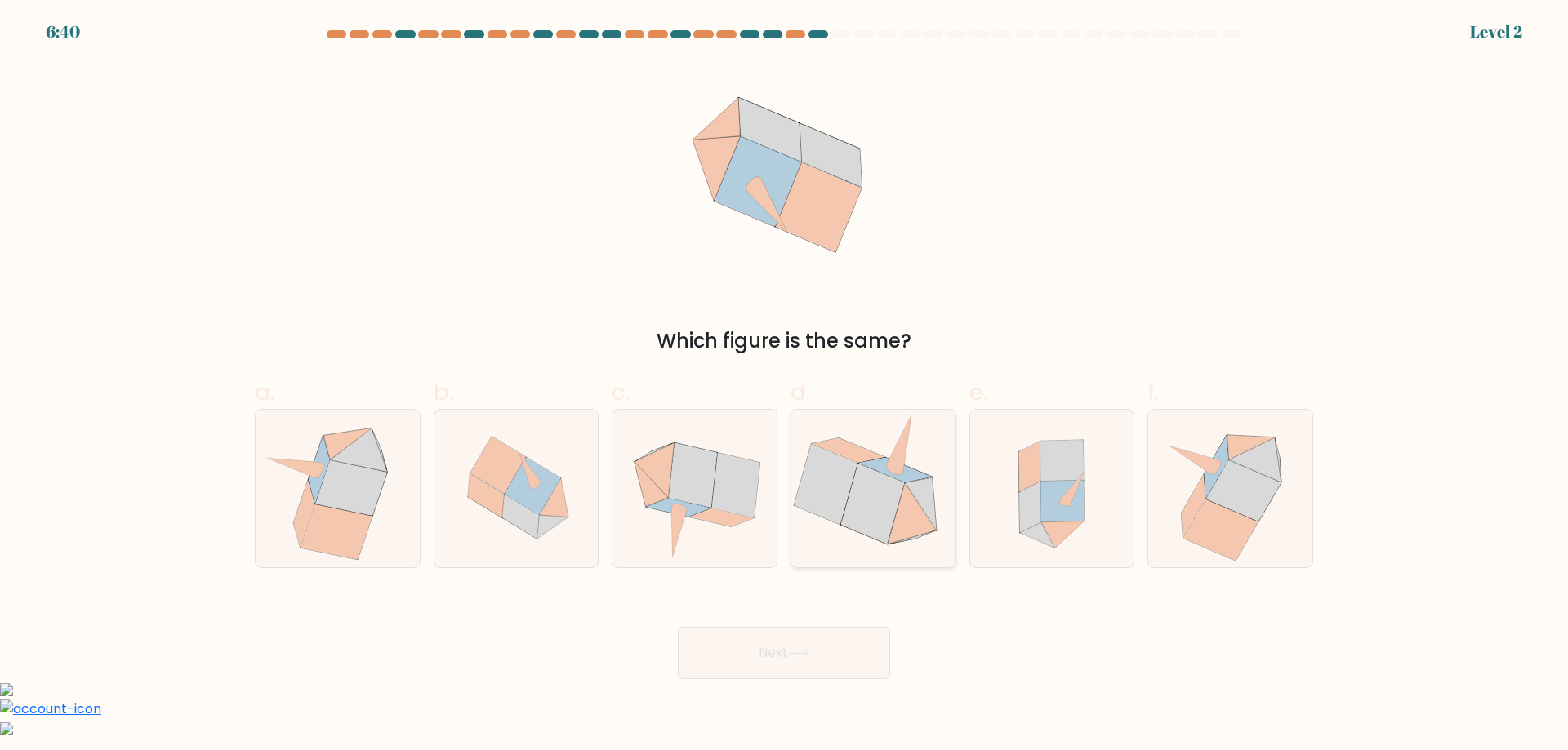
click at [887, 509] on icon at bounding box center [873, 503] width 64 height 80
click at [785, 386] on input "d." at bounding box center [784, 381] width 1 height 11
radio input "true"
click at [868, 658] on button "Next" at bounding box center [784, 653] width 212 height 53
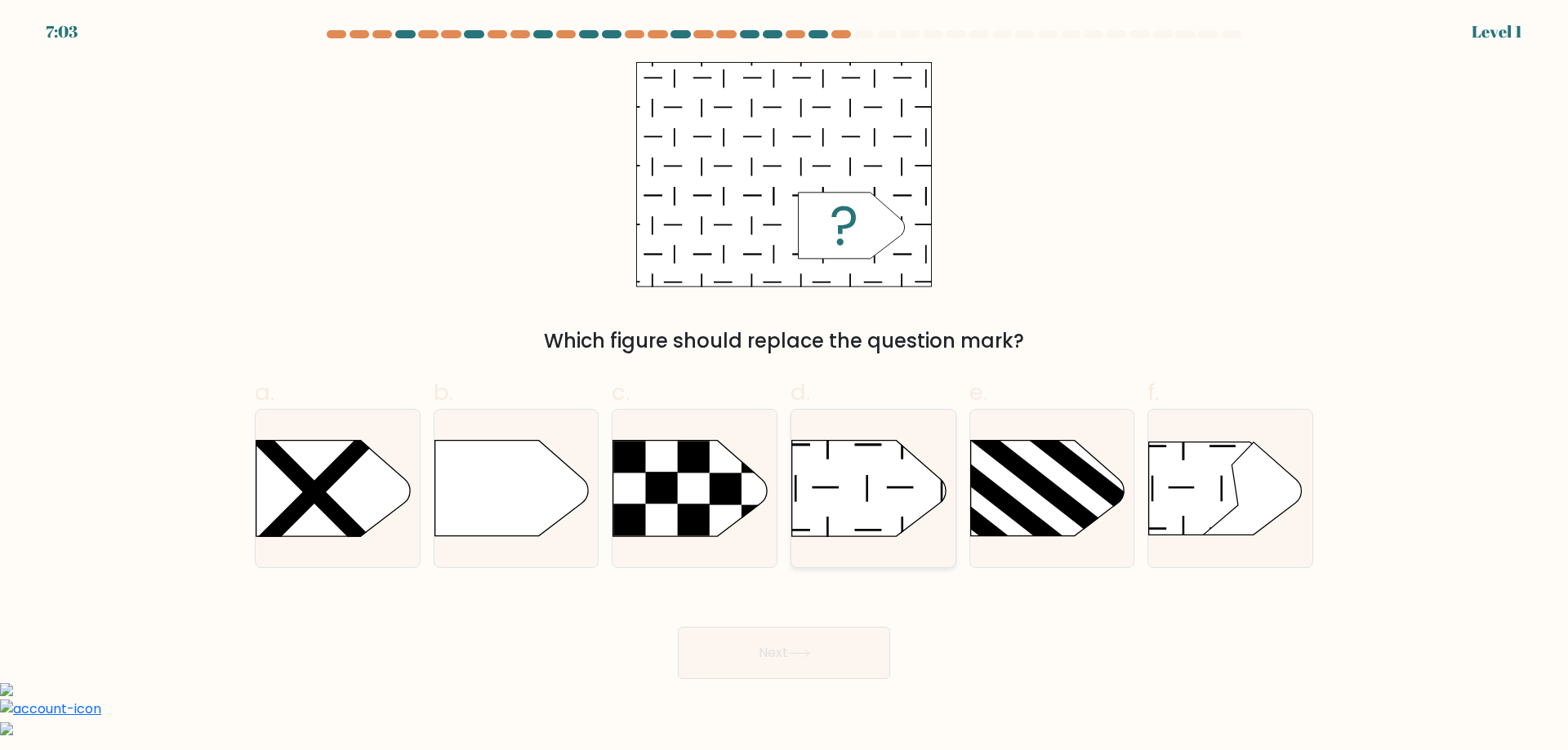
click at [818, 484] on icon at bounding box center [868, 489] width 154 height 96
click at [785, 386] on input "d." at bounding box center [784, 381] width 1 height 11
radio input "true"
click at [872, 651] on button "Next" at bounding box center [784, 653] width 212 height 53
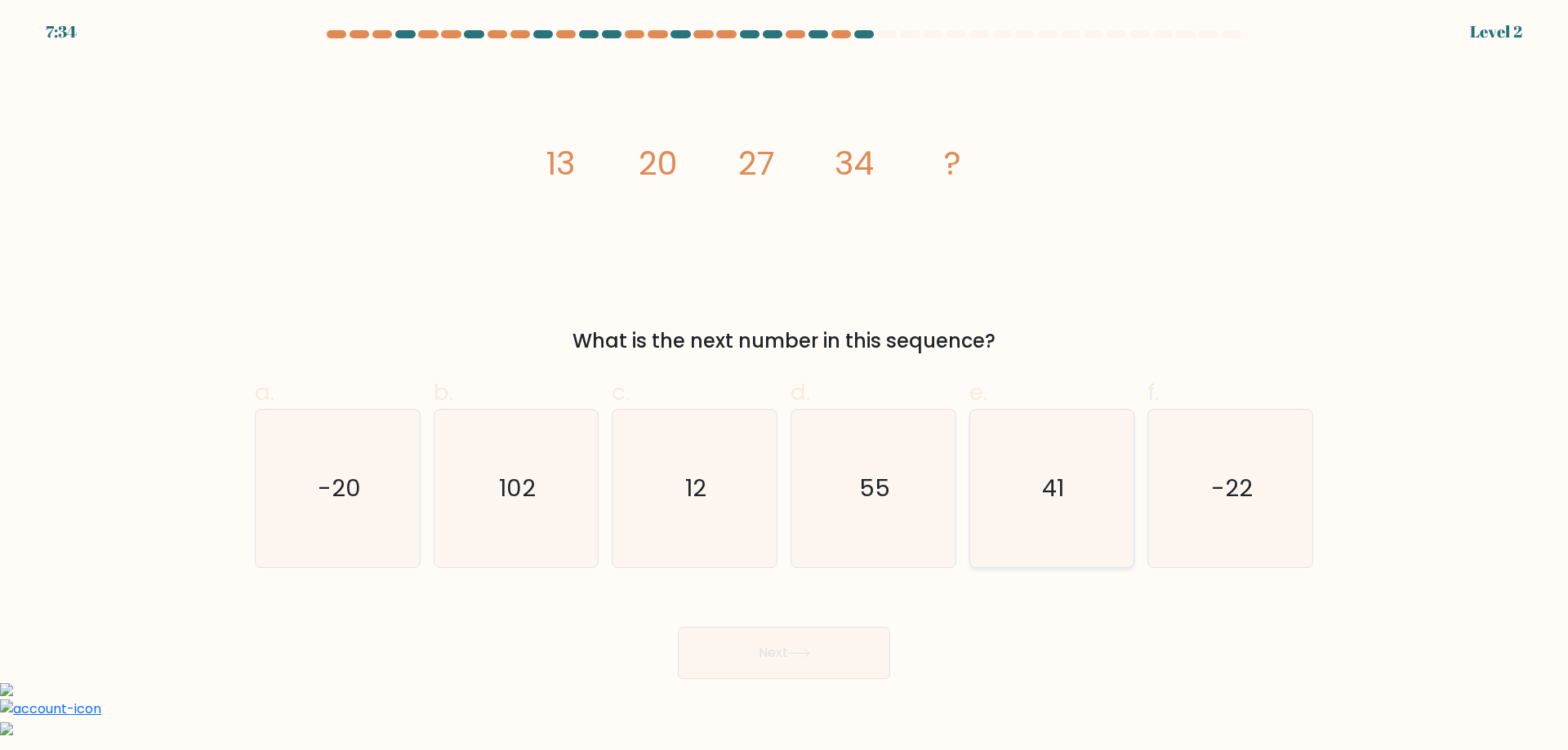
click at [1015, 493] on icon "41" at bounding box center [1052, 489] width 158 height 158
click at [785, 386] on input "e. 41" at bounding box center [784, 381] width 1 height 11
radio input "true"
click at [864, 664] on button "Next" at bounding box center [784, 653] width 212 height 53
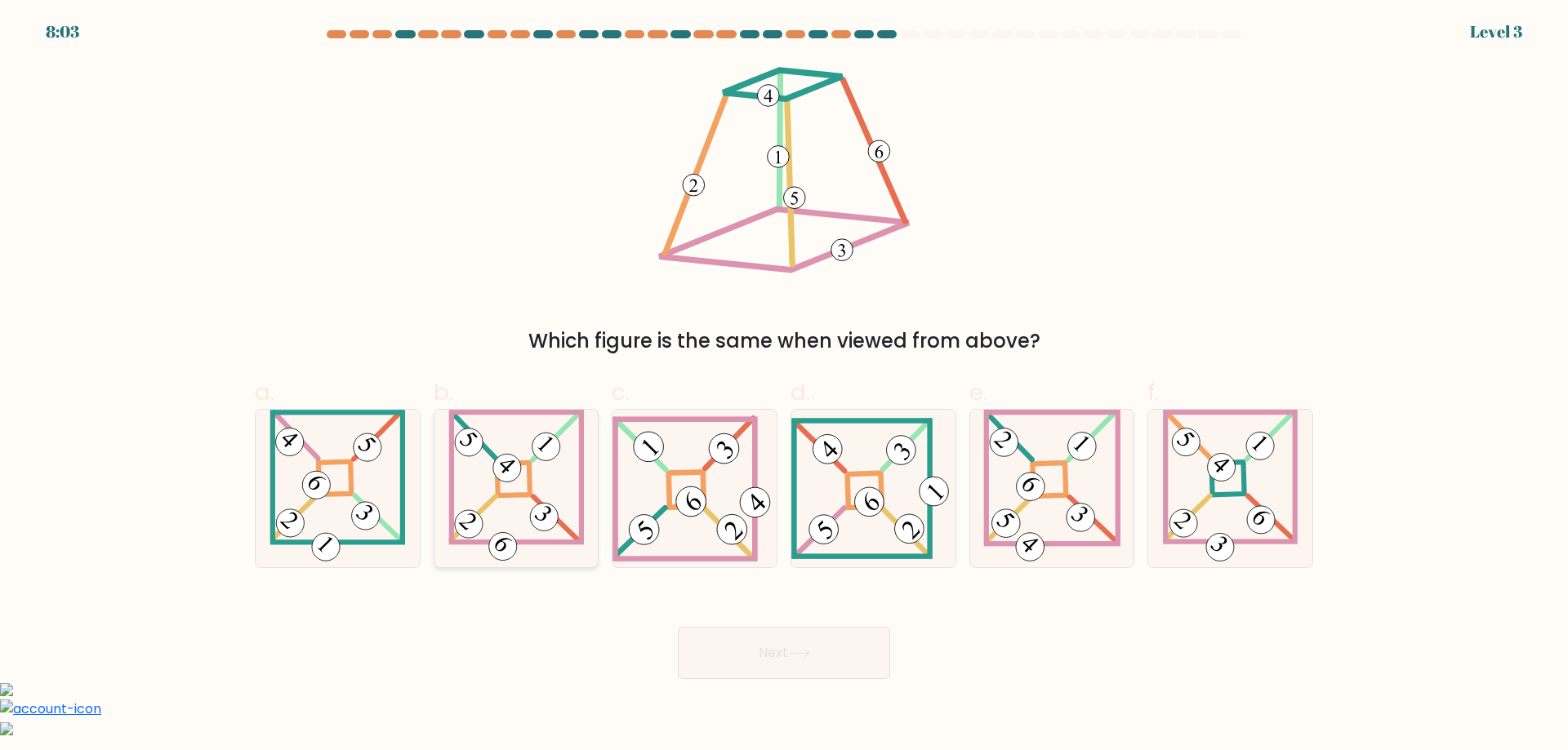
click at [586, 493] on div at bounding box center [516, 489] width 166 height 160
click at [784, 386] on input "b." at bounding box center [784, 381] width 1 height 11
radio input "true"
click at [725, 669] on button "Next" at bounding box center [784, 653] width 212 height 53
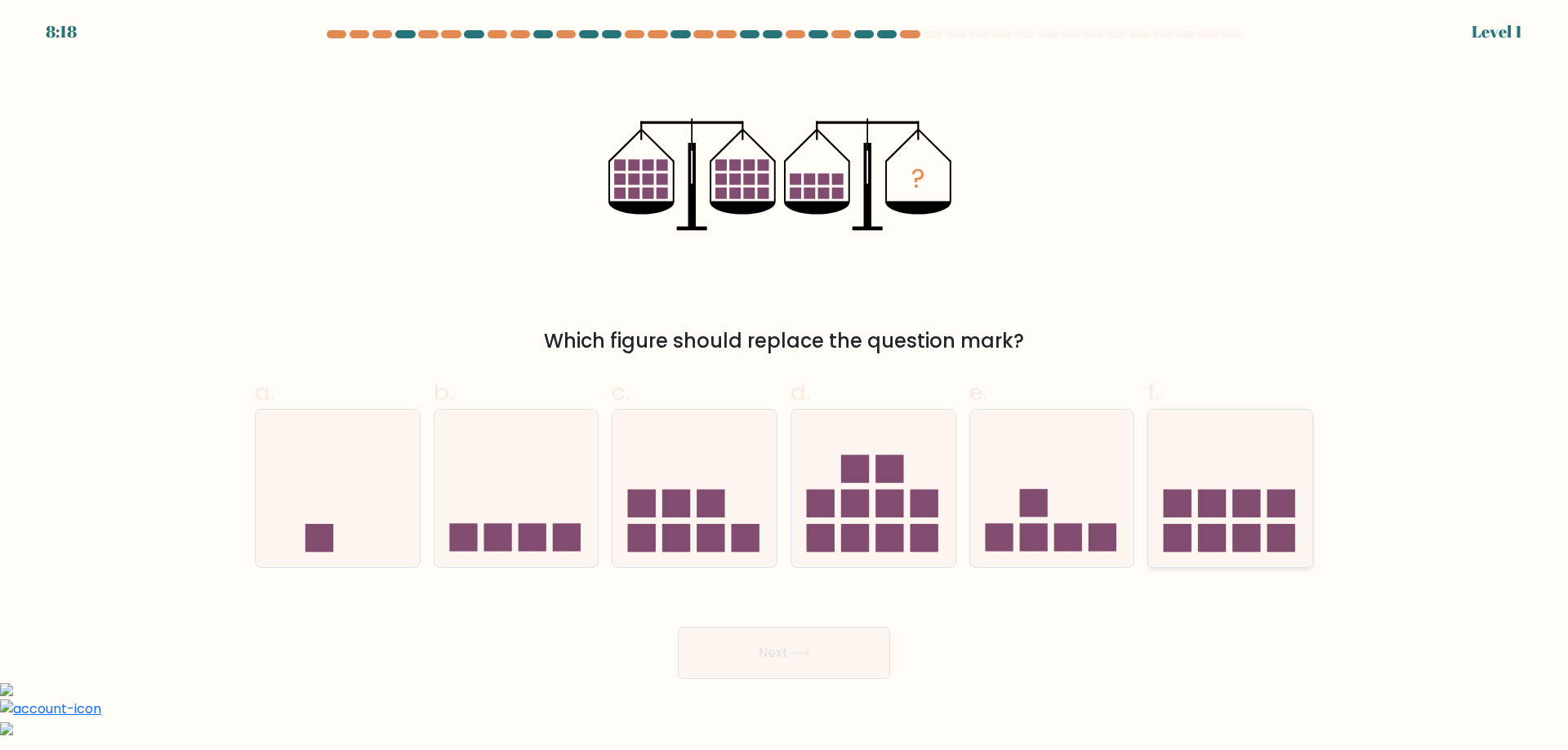
click at [1190, 467] on icon at bounding box center [1230, 488] width 164 height 136
click at [785, 386] on input "f." at bounding box center [784, 381] width 1 height 11
radio input "true"
click at [822, 648] on button "Next" at bounding box center [784, 653] width 212 height 53
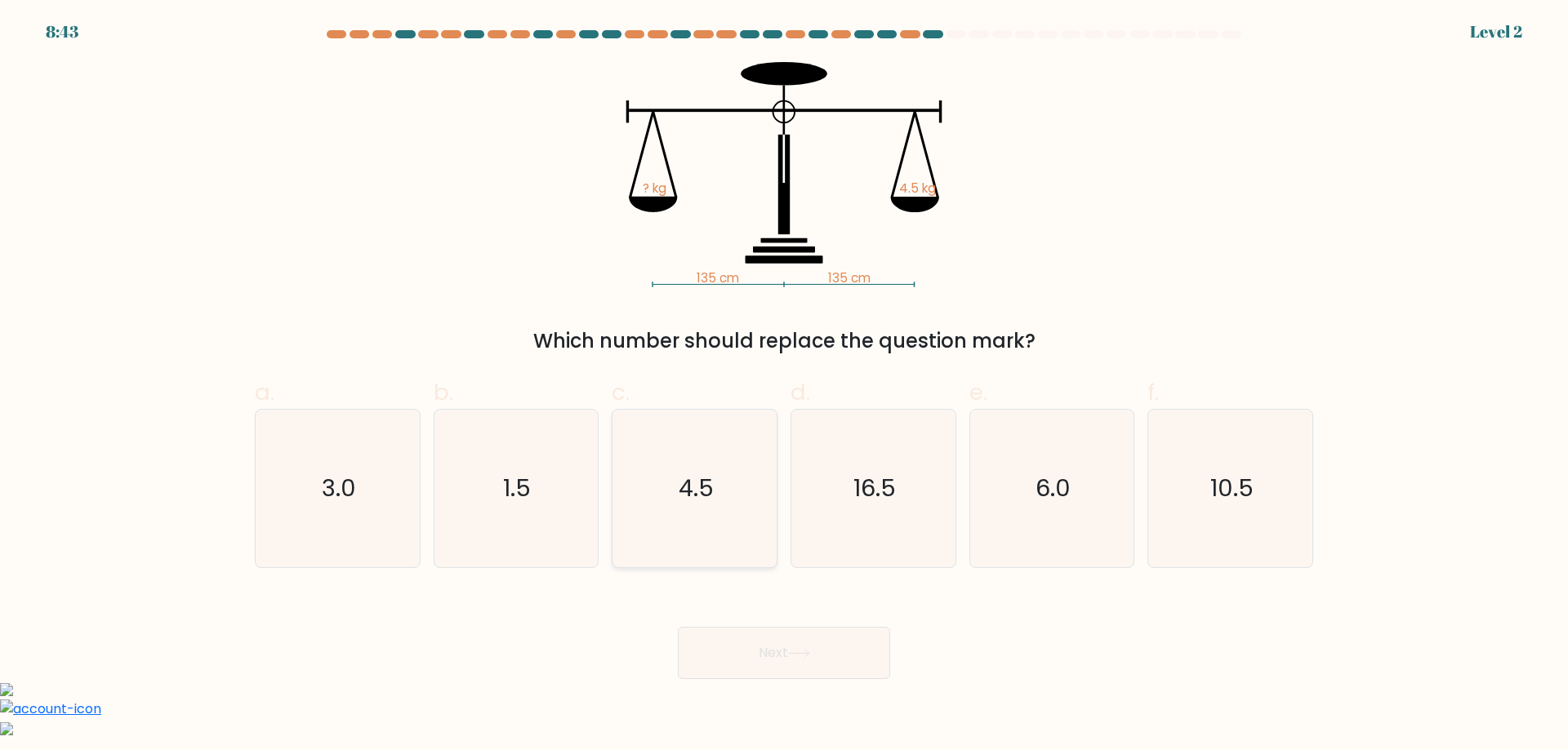
click at [702, 514] on icon "4.5" at bounding box center [694, 489] width 158 height 158
click at [784, 386] on input "c. 4.5" at bounding box center [784, 381] width 1 height 11
radio input "true"
click at [738, 647] on button "Next" at bounding box center [784, 653] width 212 height 53
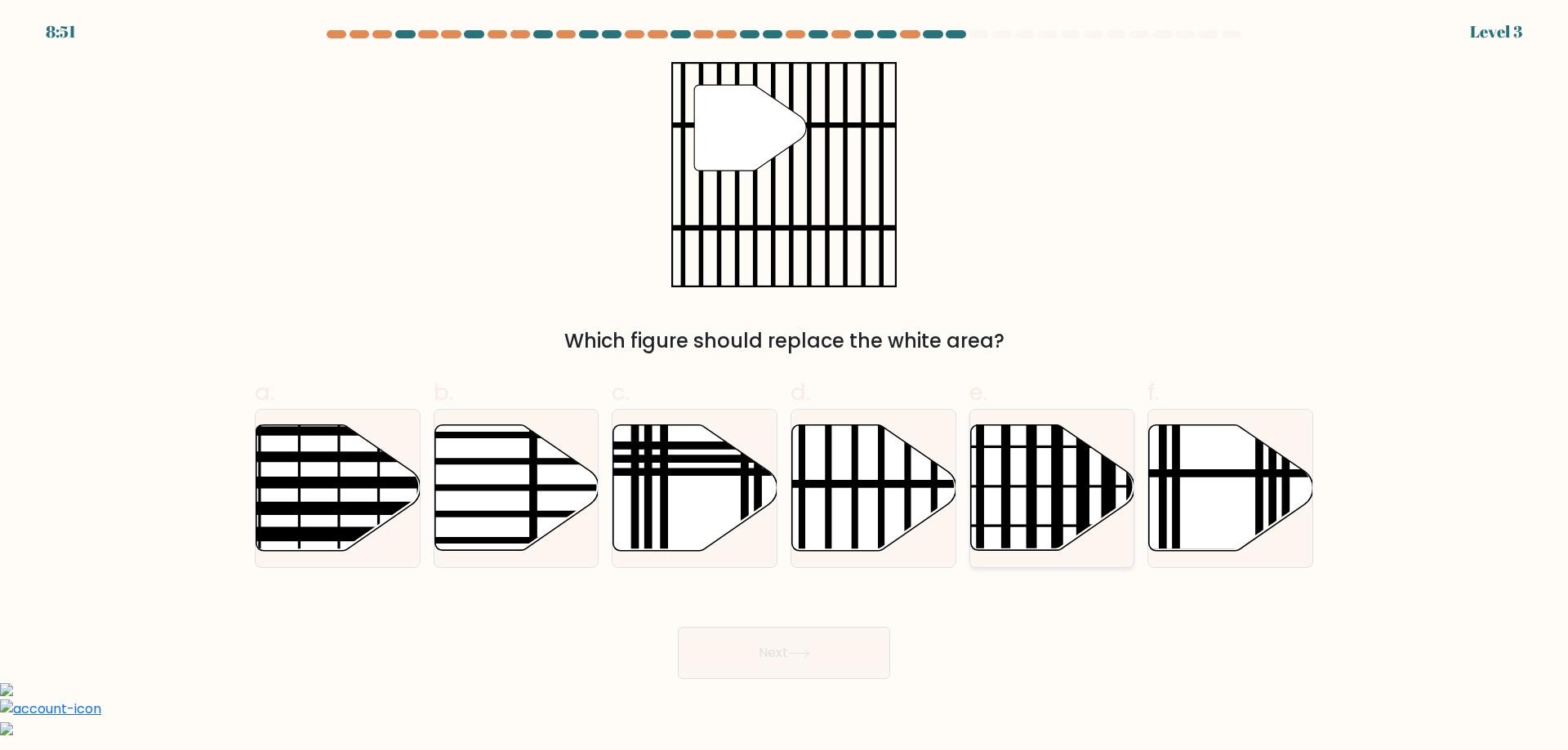
click at [1094, 475] on icon at bounding box center [1052, 488] width 164 height 126
click at [785, 386] on input "e." at bounding box center [784, 381] width 1 height 11
radio input "true"
click at [839, 656] on button "Next" at bounding box center [784, 653] width 212 height 53
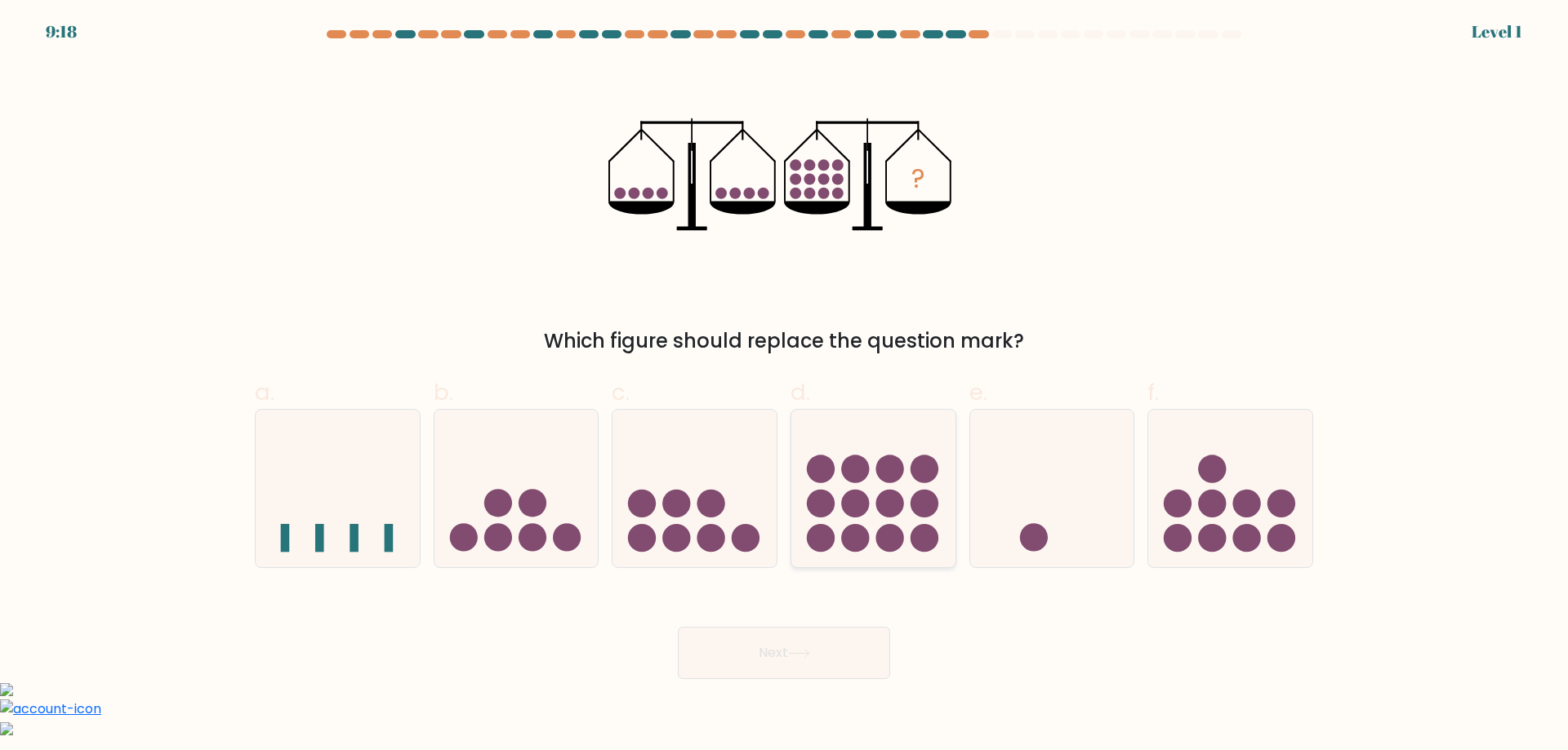
click at [894, 500] on circle at bounding box center [889, 503] width 28 height 28
click at [785, 386] on input "d." at bounding box center [784, 381] width 1 height 11
radio input "true"
click at [829, 648] on button "Next" at bounding box center [784, 653] width 212 height 53
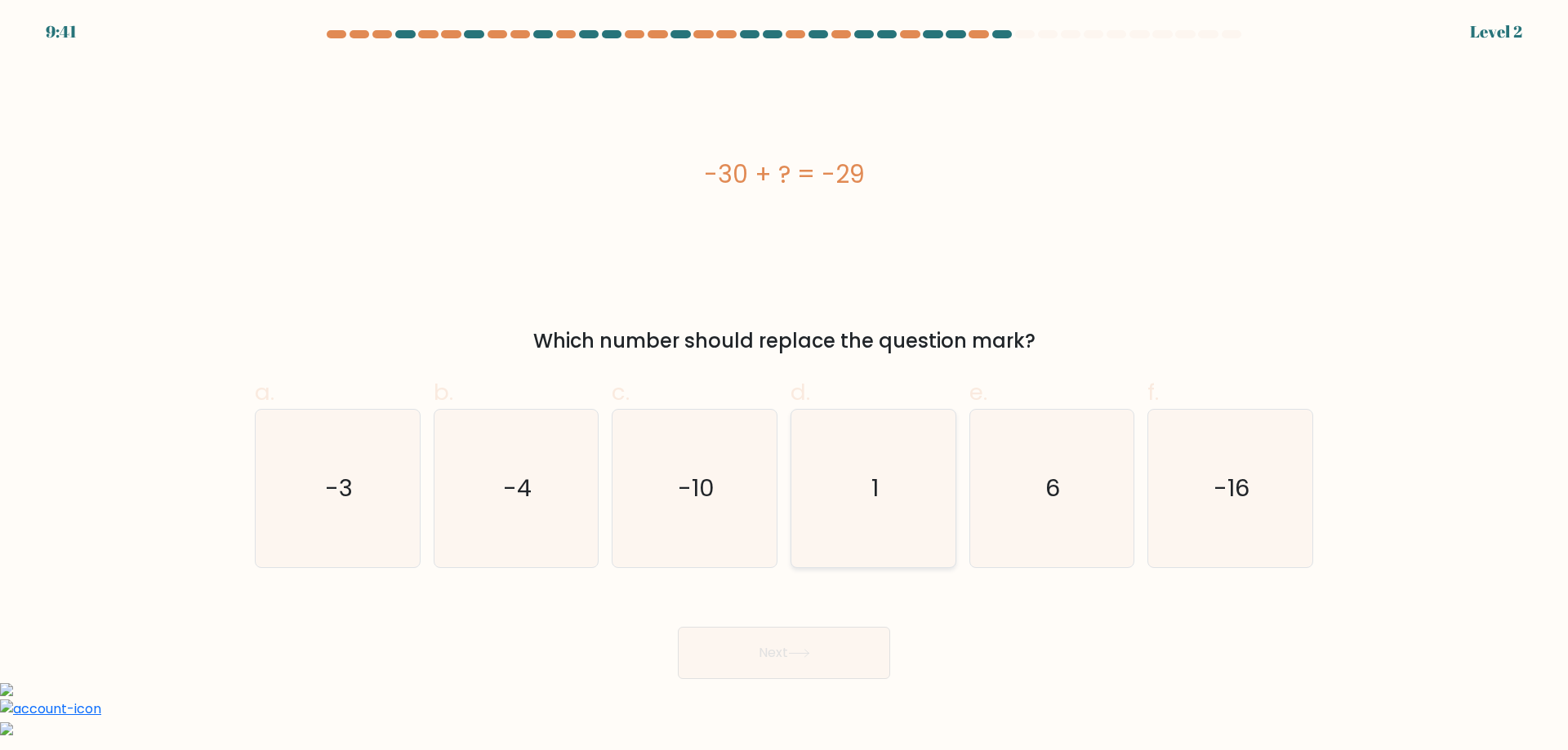
click at [824, 434] on icon "1" at bounding box center [874, 489] width 158 height 158
click at [785, 386] on input "d. 1" at bounding box center [784, 381] width 1 height 11
radio input "true"
click at [719, 653] on button "Next" at bounding box center [784, 653] width 212 height 53
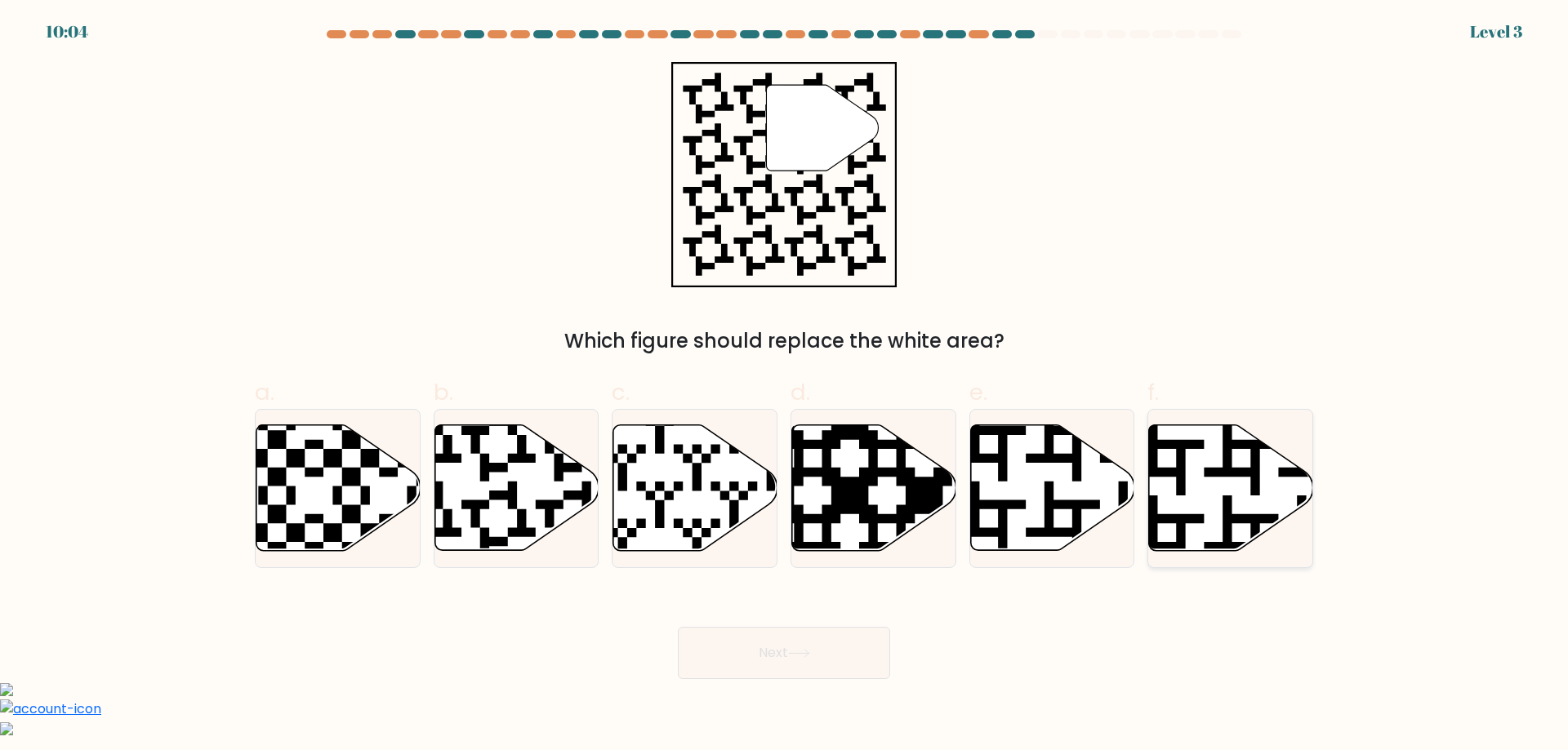
click at [1188, 440] on icon at bounding box center [1279, 421] width 297 height 297
click at [785, 386] on input "f." at bounding box center [784, 381] width 1 height 11
radio input "true"
click at [882, 658] on button "Next" at bounding box center [784, 653] width 212 height 53
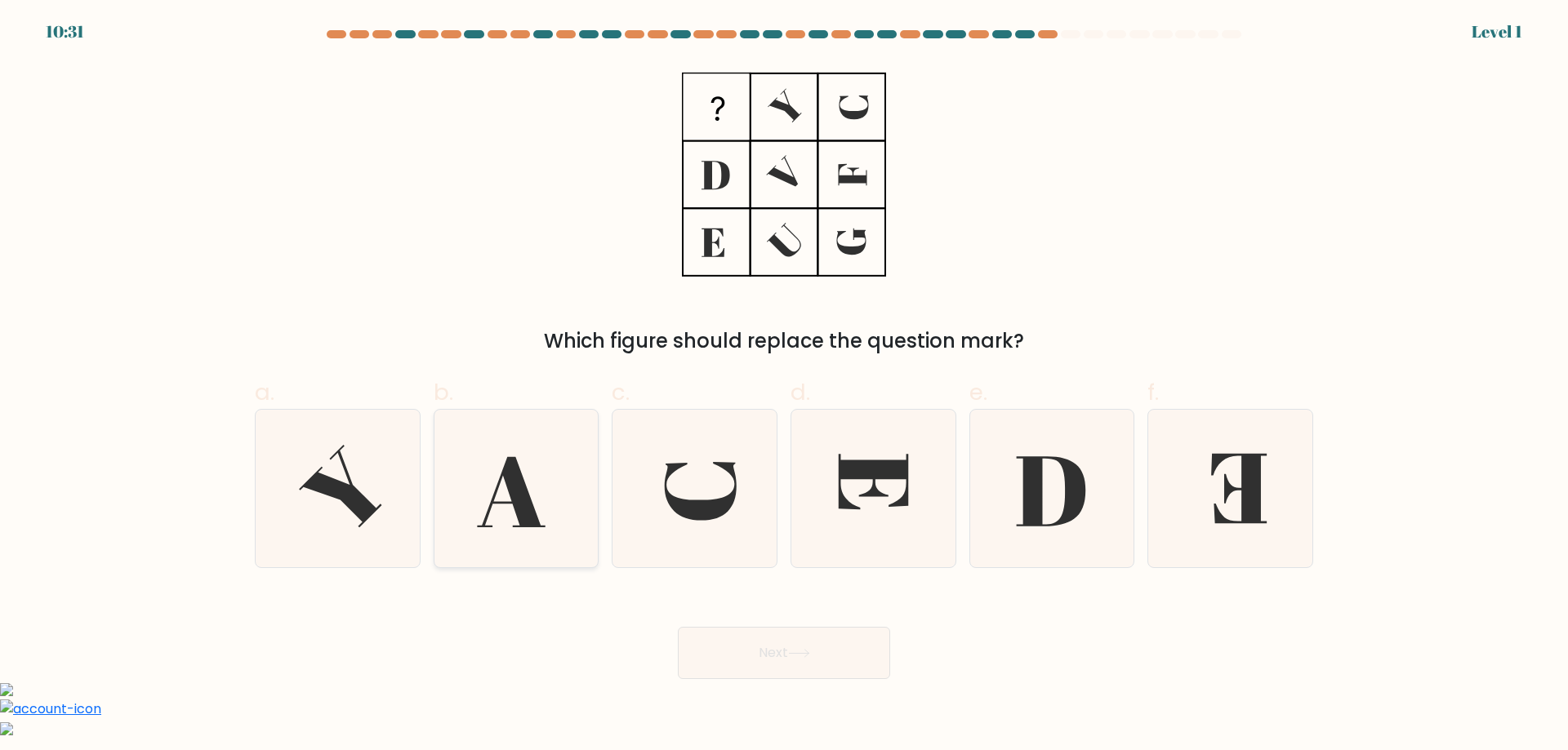
click at [562, 483] on icon at bounding box center [516, 489] width 158 height 158
click at [784, 386] on input "b." at bounding box center [784, 381] width 1 height 11
radio input "true"
click at [777, 637] on button "Next" at bounding box center [784, 653] width 212 height 53
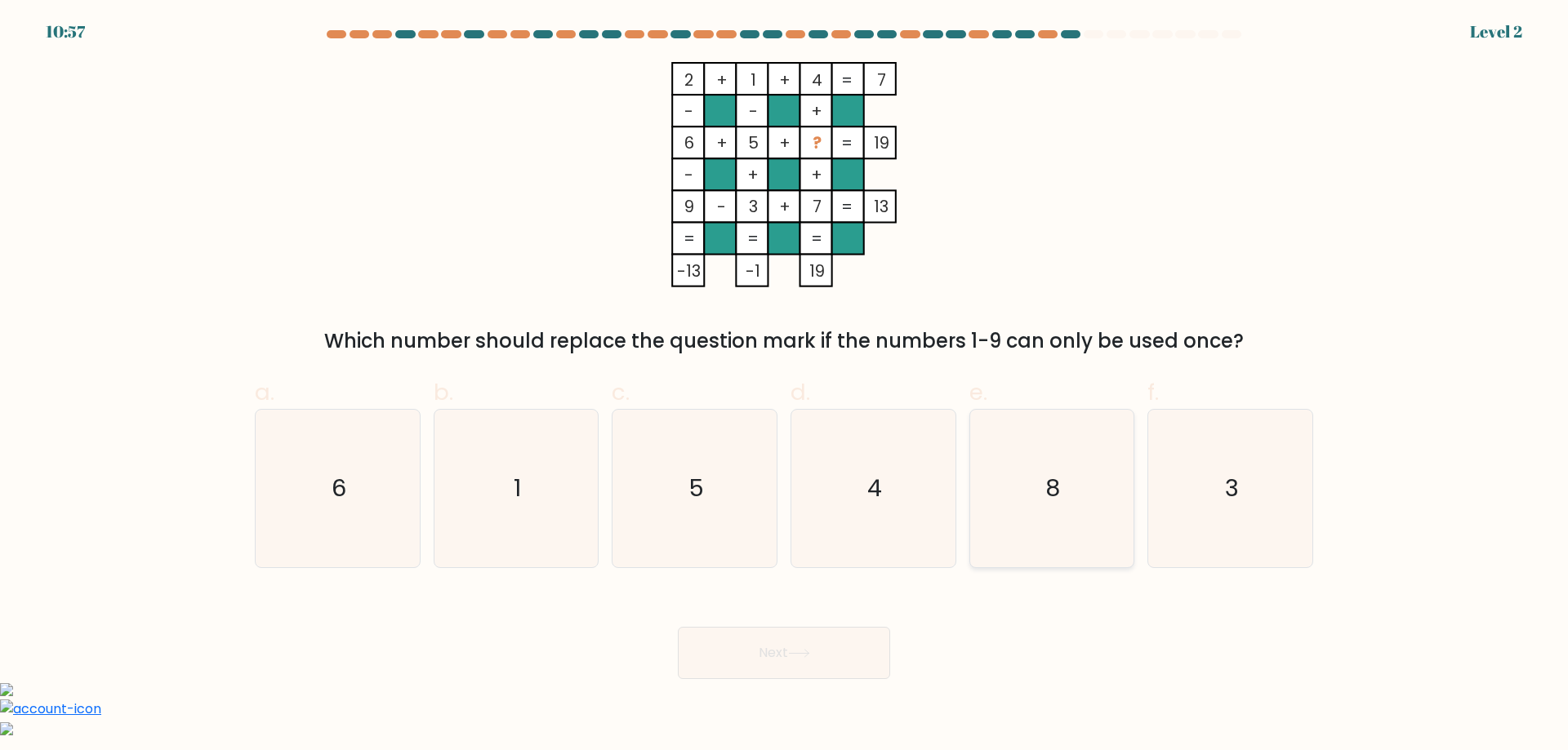
click at [1048, 501] on text "8" at bounding box center [1053, 488] width 14 height 32
click at [785, 386] on input "e. 8" at bounding box center [784, 381] width 1 height 11
radio input "true"
click at [858, 671] on button "Next" at bounding box center [784, 653] width 212 height 53
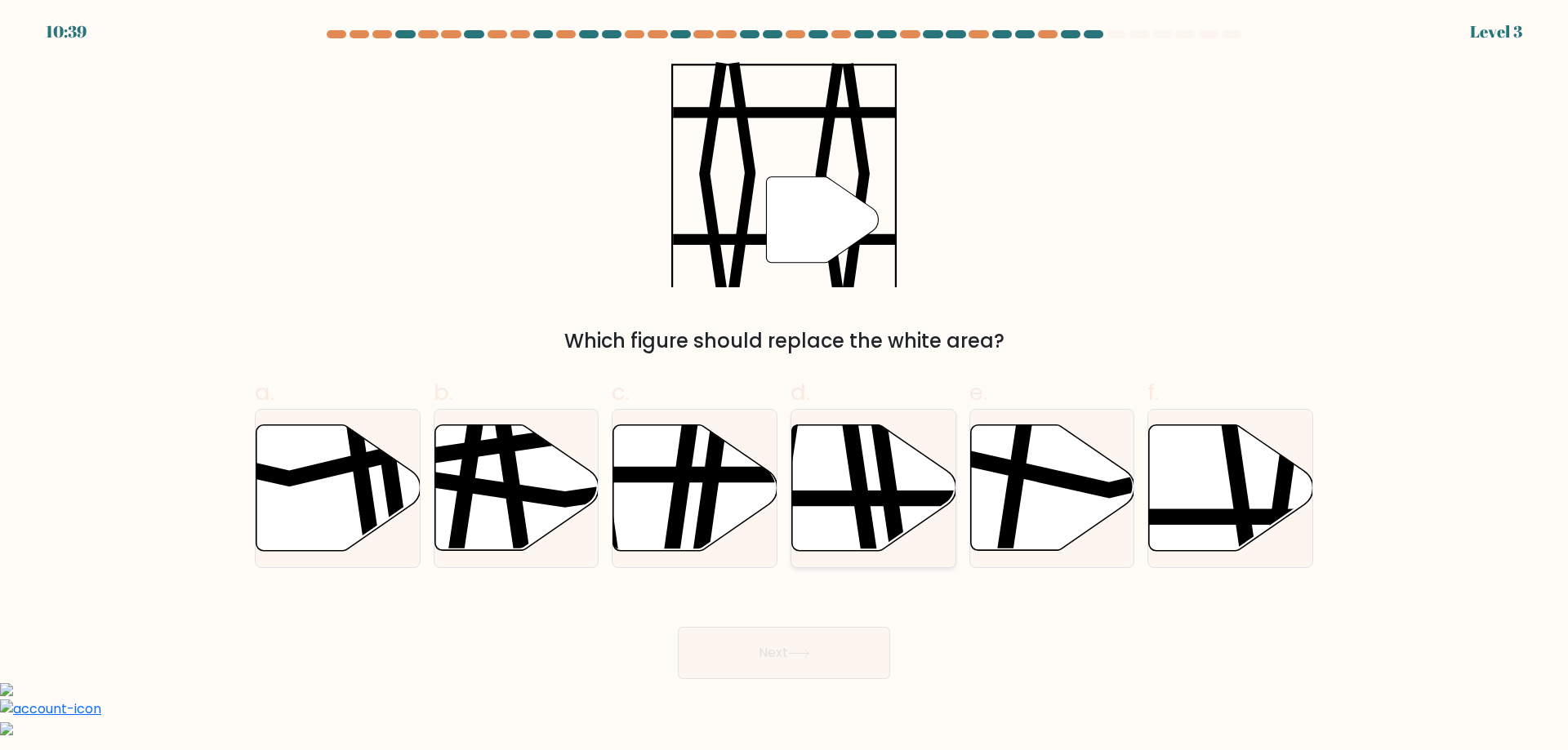
click at [818, 454] on icon at bounding box center [874, 488] width 164 height 126
click at [785, 386] on input "d." at bounding box center [784, 381] width 1 height 11
radio input "true"
click at [781, 641] on button "Next" at bounding box center [784, 653] width 212 height 53
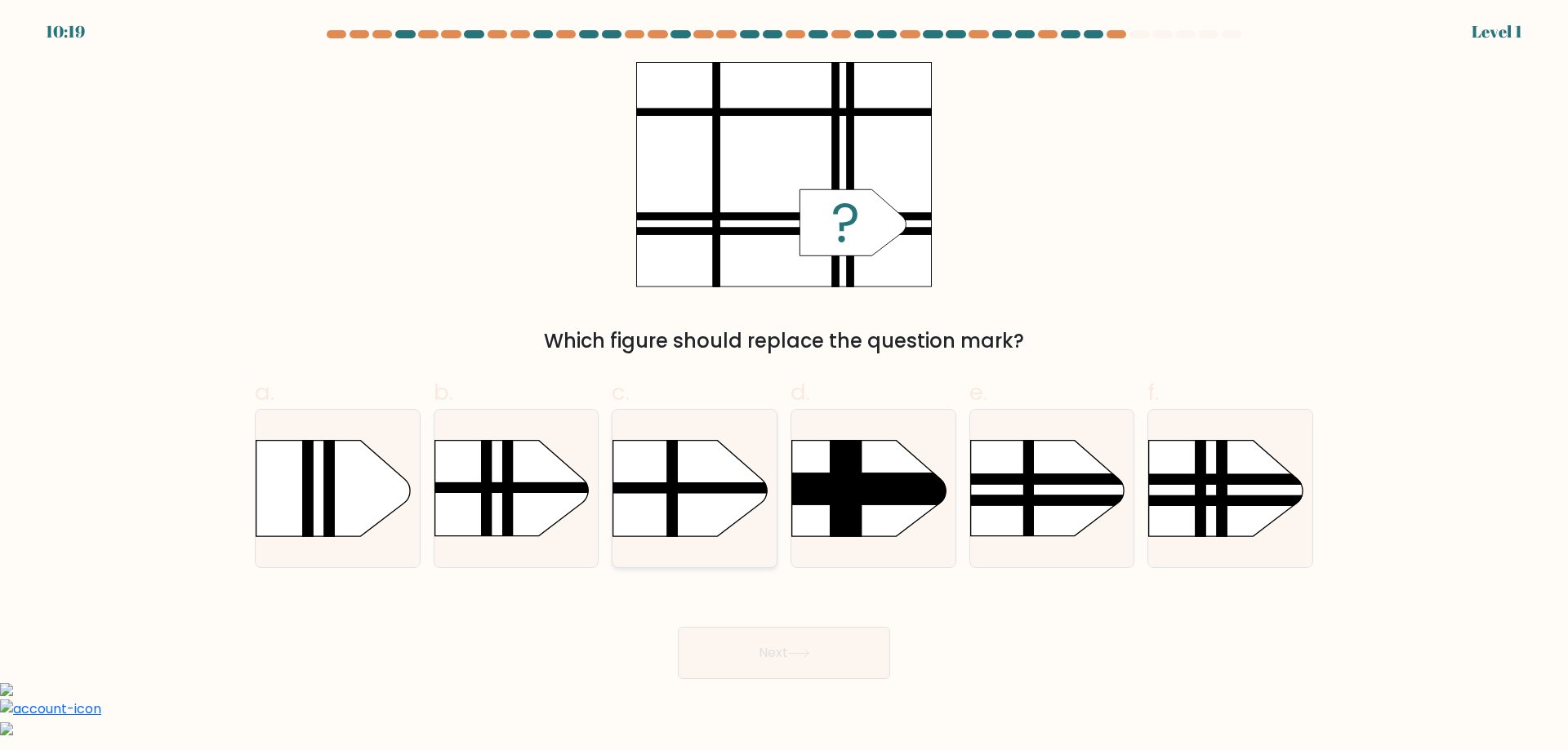
click at [719, 461] on rect at bounding box center [590, 418] width 426 height 324
click at [784, 386] on input "c." at bounding box center [784, 381] width 1 height 11
radio input "true"
click at [743, 657] on button "Next" at bounding box center [784, 653] width 212 height 53
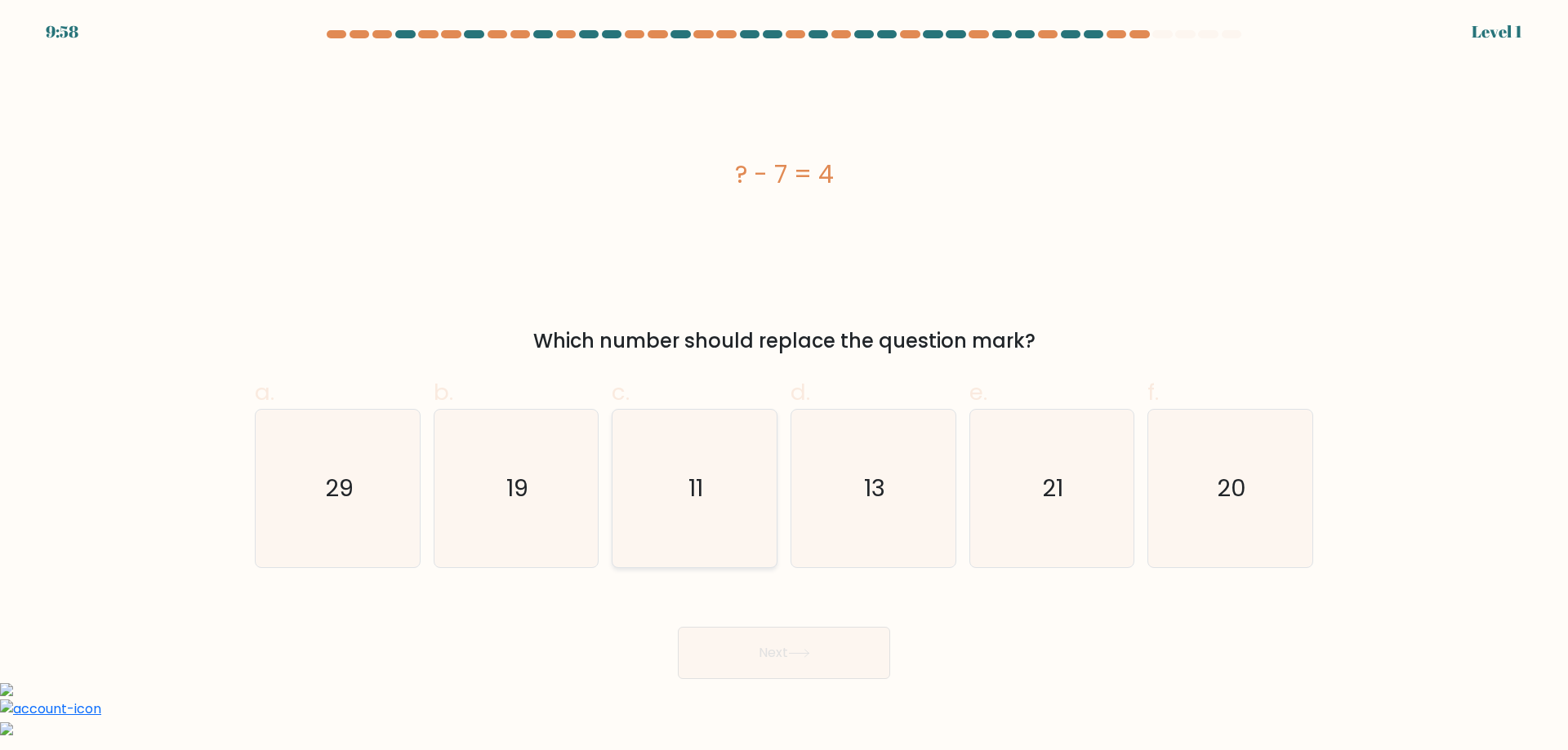
click at [637, 524] on icon "11" at bounding box center [694, 489] width 158 height 158
click at [784, 386] on input "c. 11" at bounding box center [784, 381] width 1 height 11
radio input "true"
drag, startPoint x: 717, startPoint y: 647, endPoint x: 723, endPoint y: 619, distance: 28.6
click at [718, 647] on button "Next" at bounding box center [784, 653] width 212 height 53
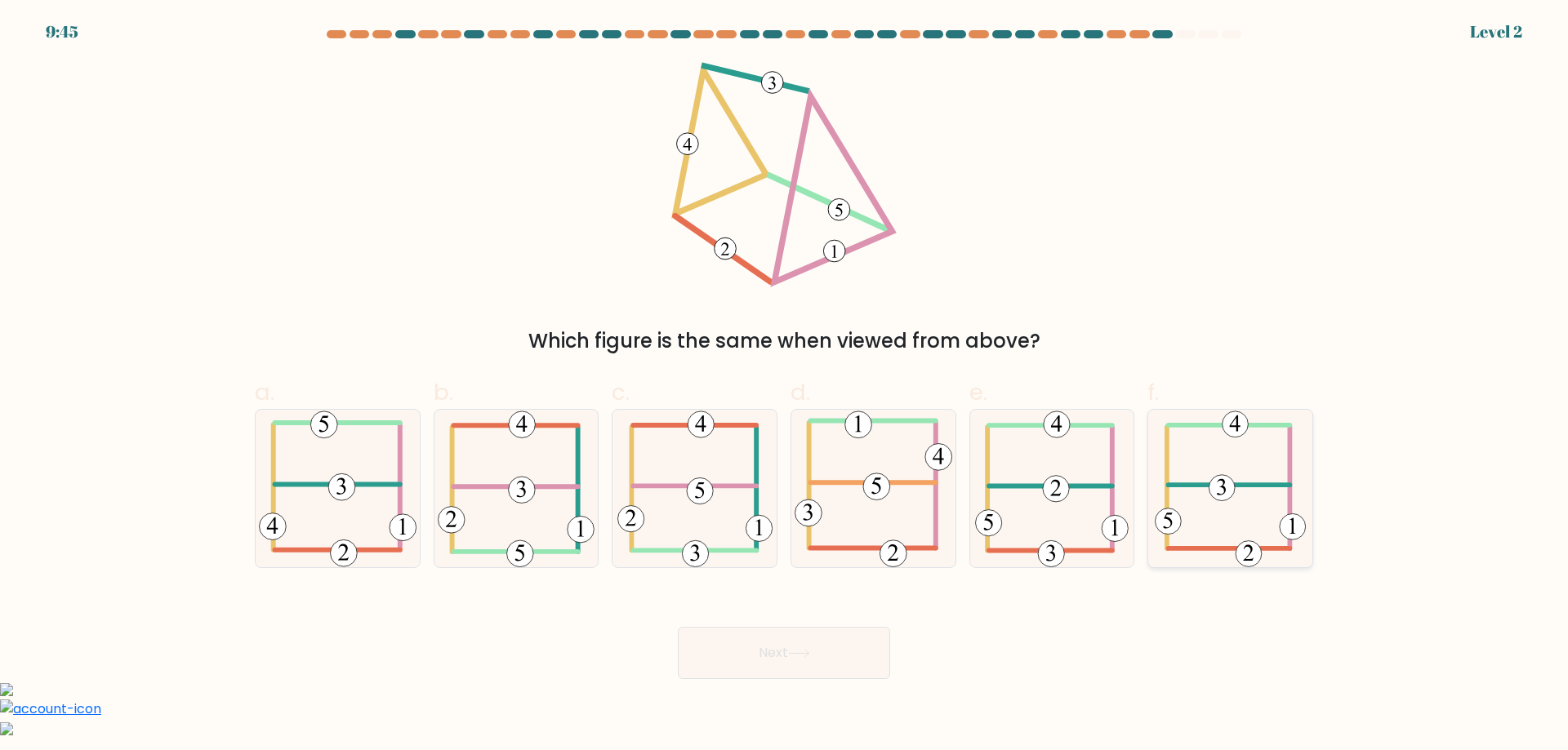
click at [1250, 465] on icon at bounding box center [1230, 489] width 151 height 158
click at [785, 386] on input "f." at bounding box center [784, 381] width 1 height 11
radio input "true"
click at [853, 653] on button "Next" at bounding box center [784, 653] width 212 height 53
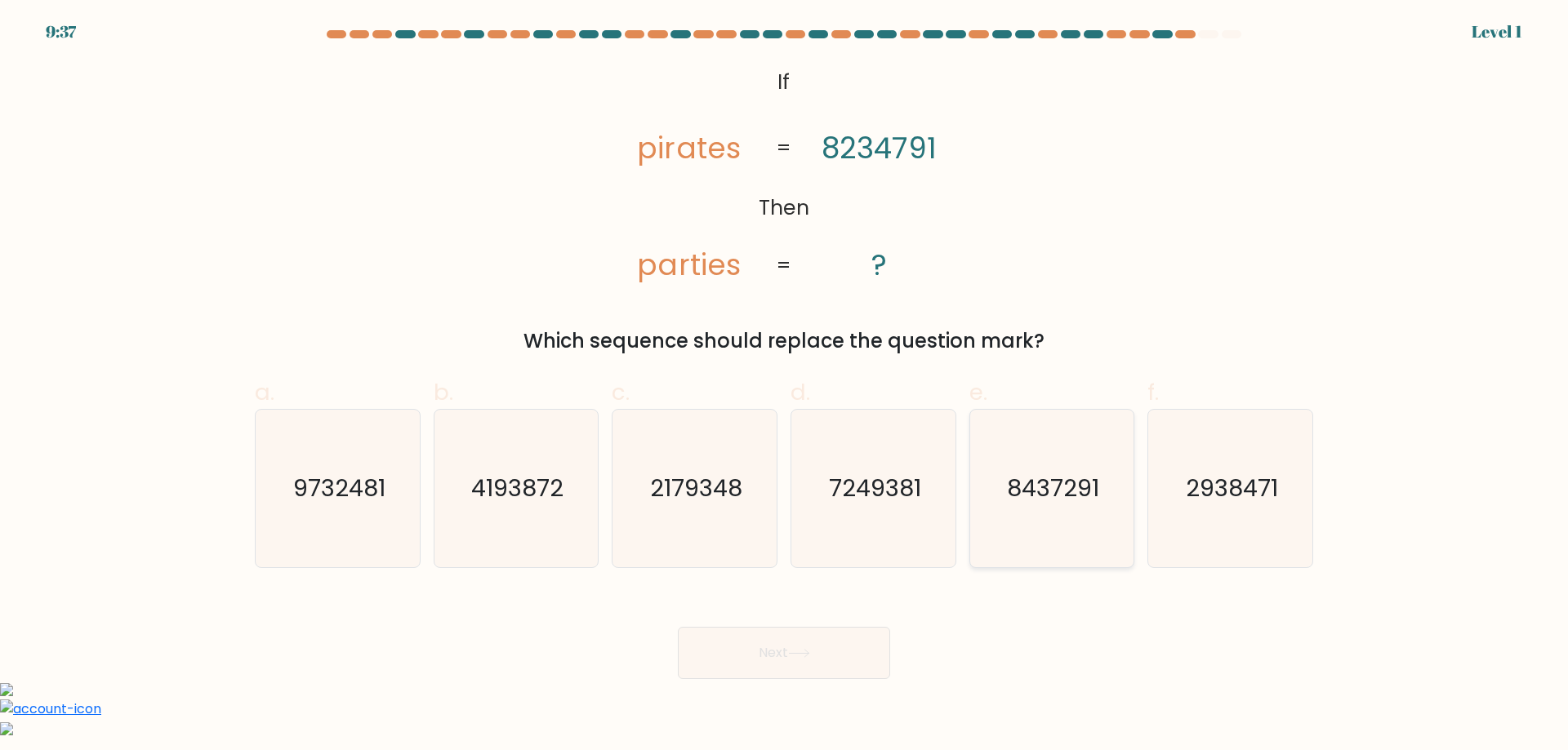
click at [998, 450] on icon "8437291" at bounding box center [1052, 489] width 158 height 158
click at [785, 386] on input "e. 8437291" at bounding box center [784, 381] width 1 height 11
radio input "true"
click at [863, 650] on button "Next" at bounding box center [784, 653] width 212 height 53
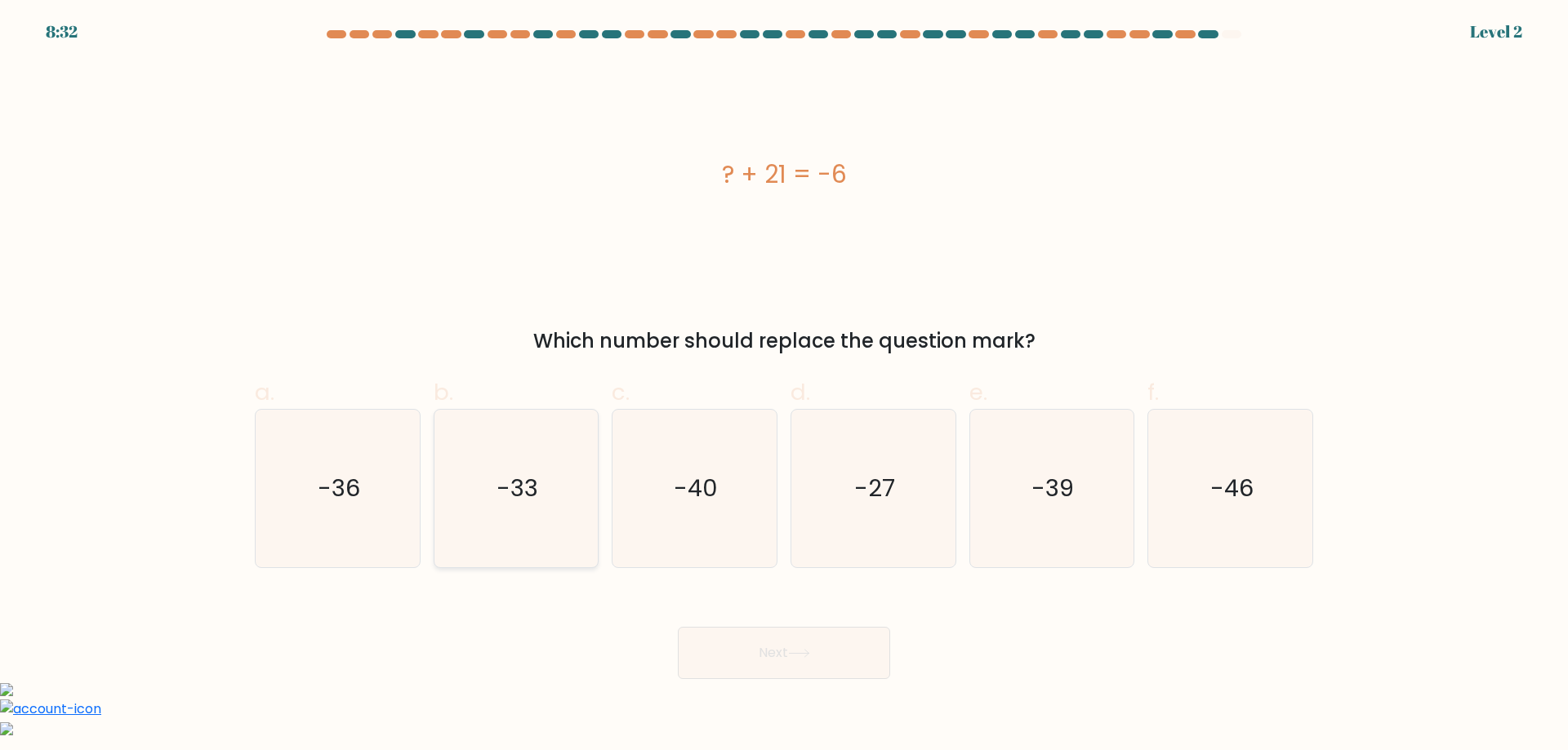
click at [581, 499] on icon "-33" at bounding box center [516, 489] width 158 height 158
click at [784, 386] on input "b. -33" at bounding box center [784, 381] width 1 height 11
radio input "true"
click at [817, 637] on button "Next" at bounding box center [784, 653] width 212 height 53
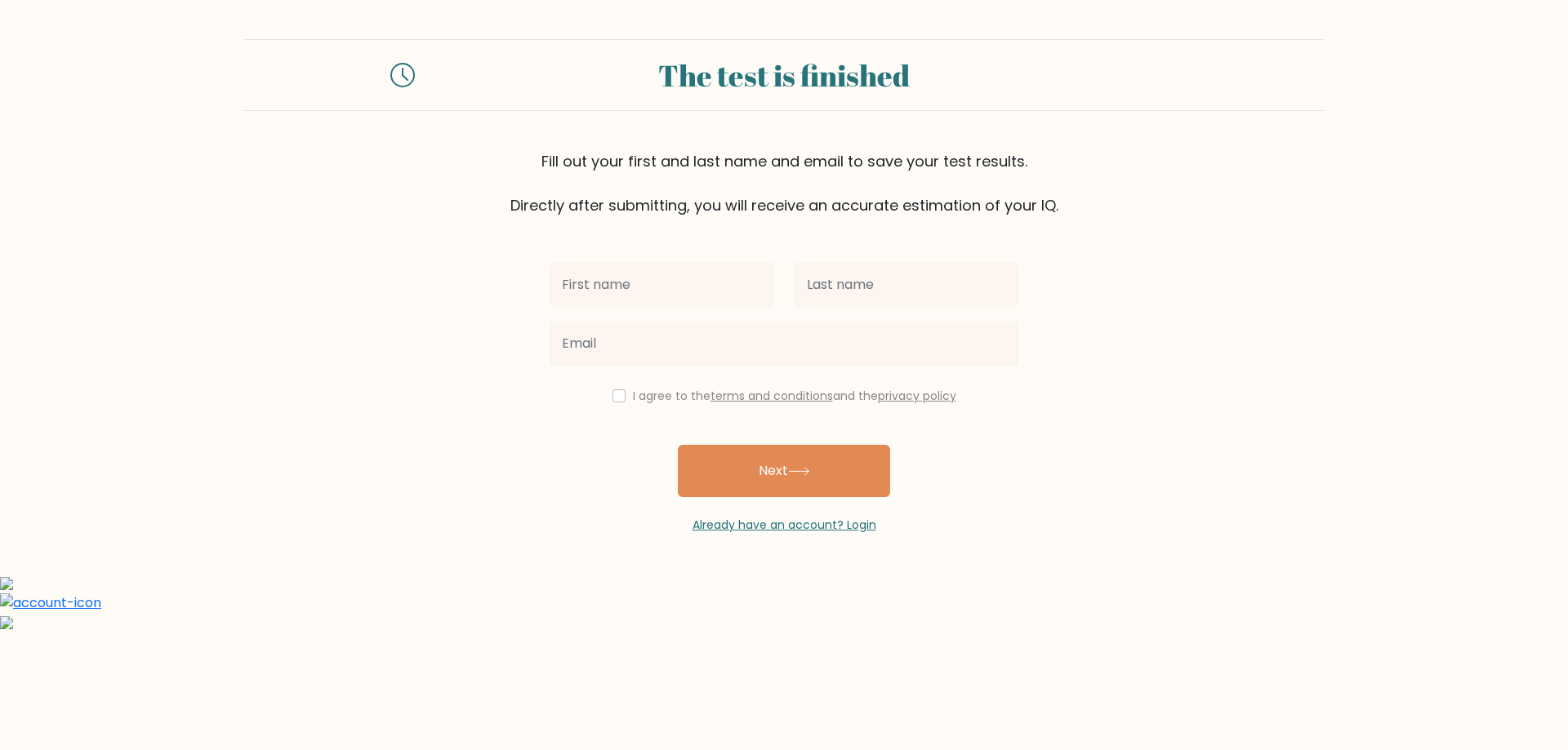
click at [702, 277] on input "text" at bounding box center [662, 285] width 226 height 46
type input "[PERSON_NAME]"
type input "Orebe"
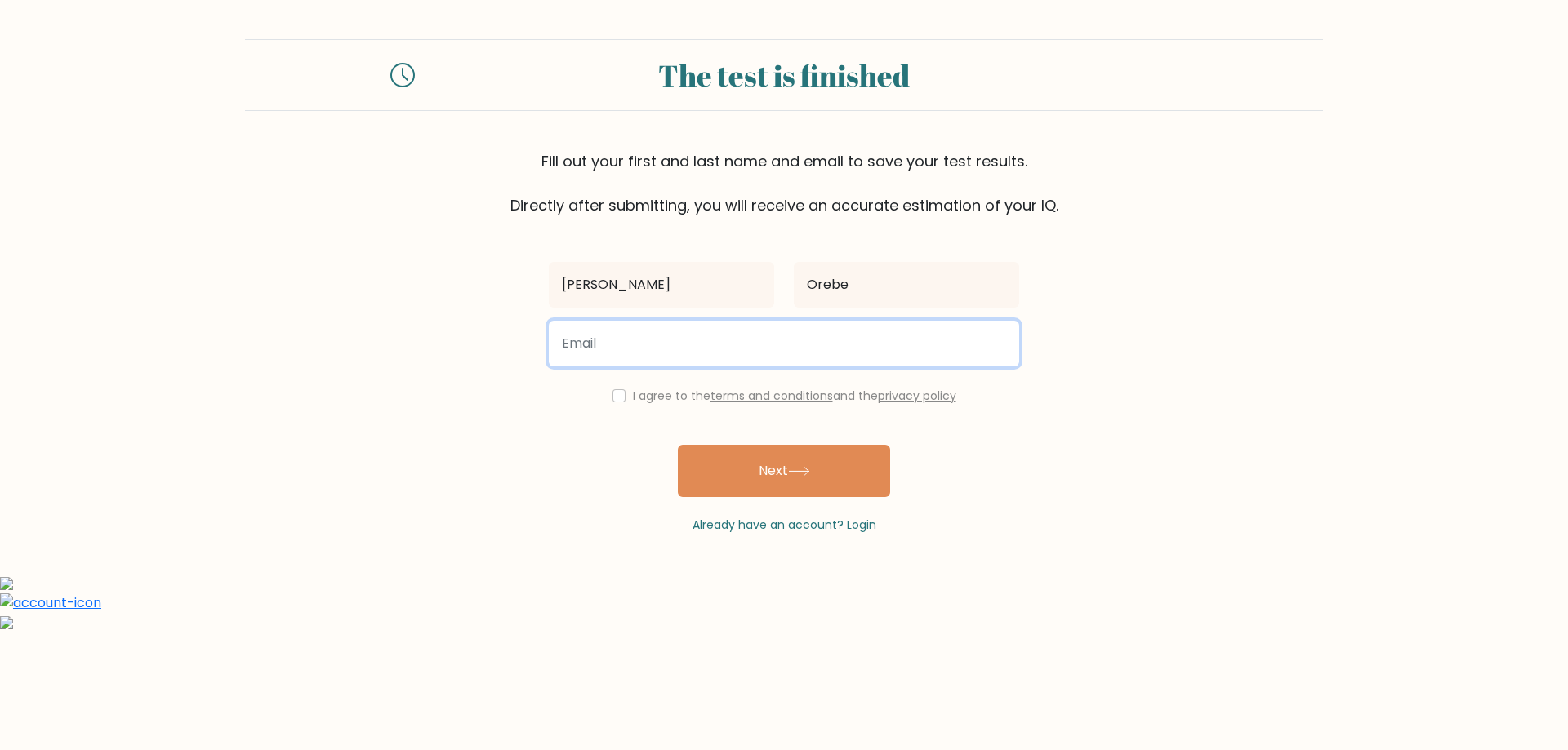
click at [628, 348] on input "email" at bounding box center [784, 344] width 470 height 46
type input "debbygaye.04@gmail.com"
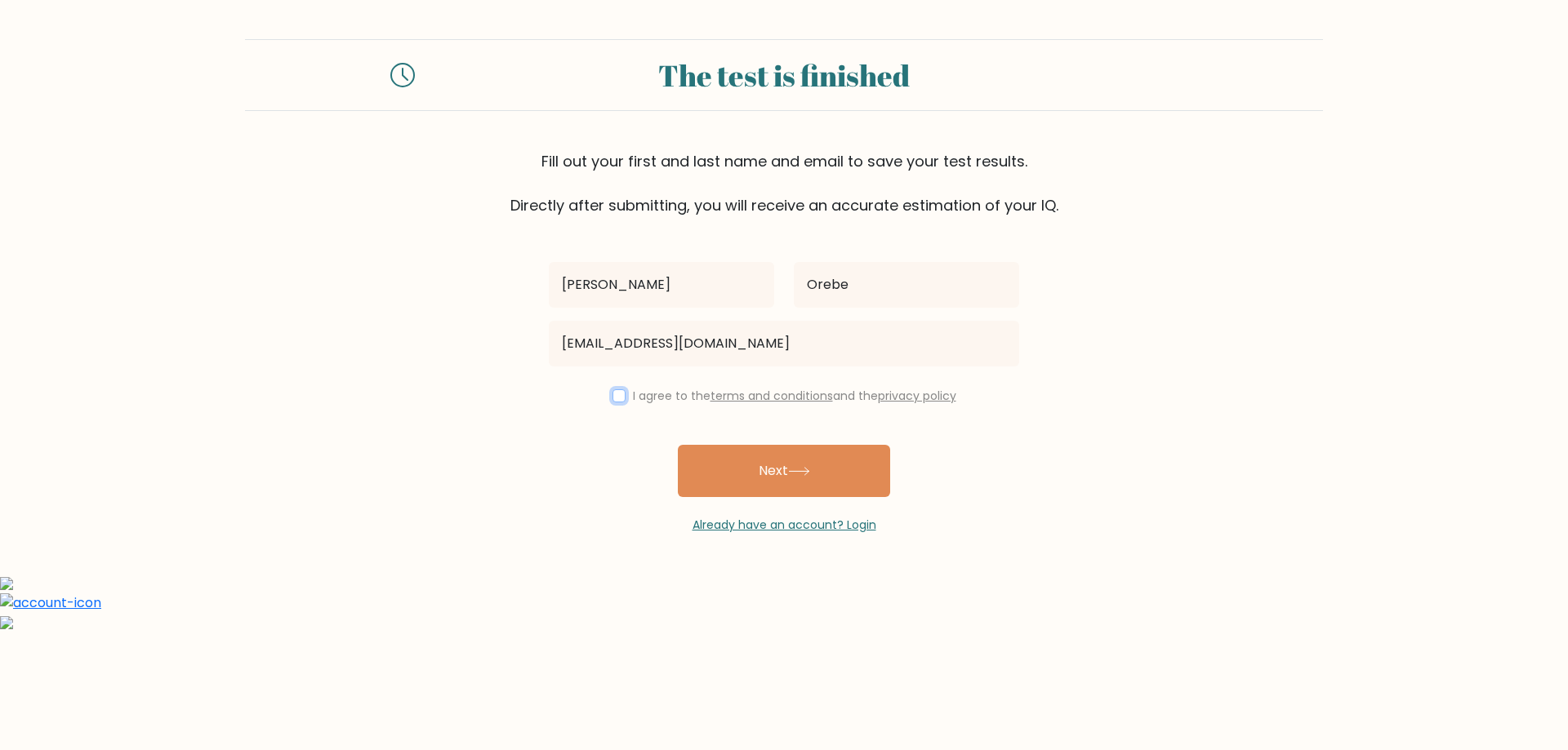
click at [614, 395] on input "checkbox" at bounding box center [619, 395] width 13 height 13
checkbox input "true"
click at [743, 476] on button "Next" at bounding box center [784, 471] width 212 height 53
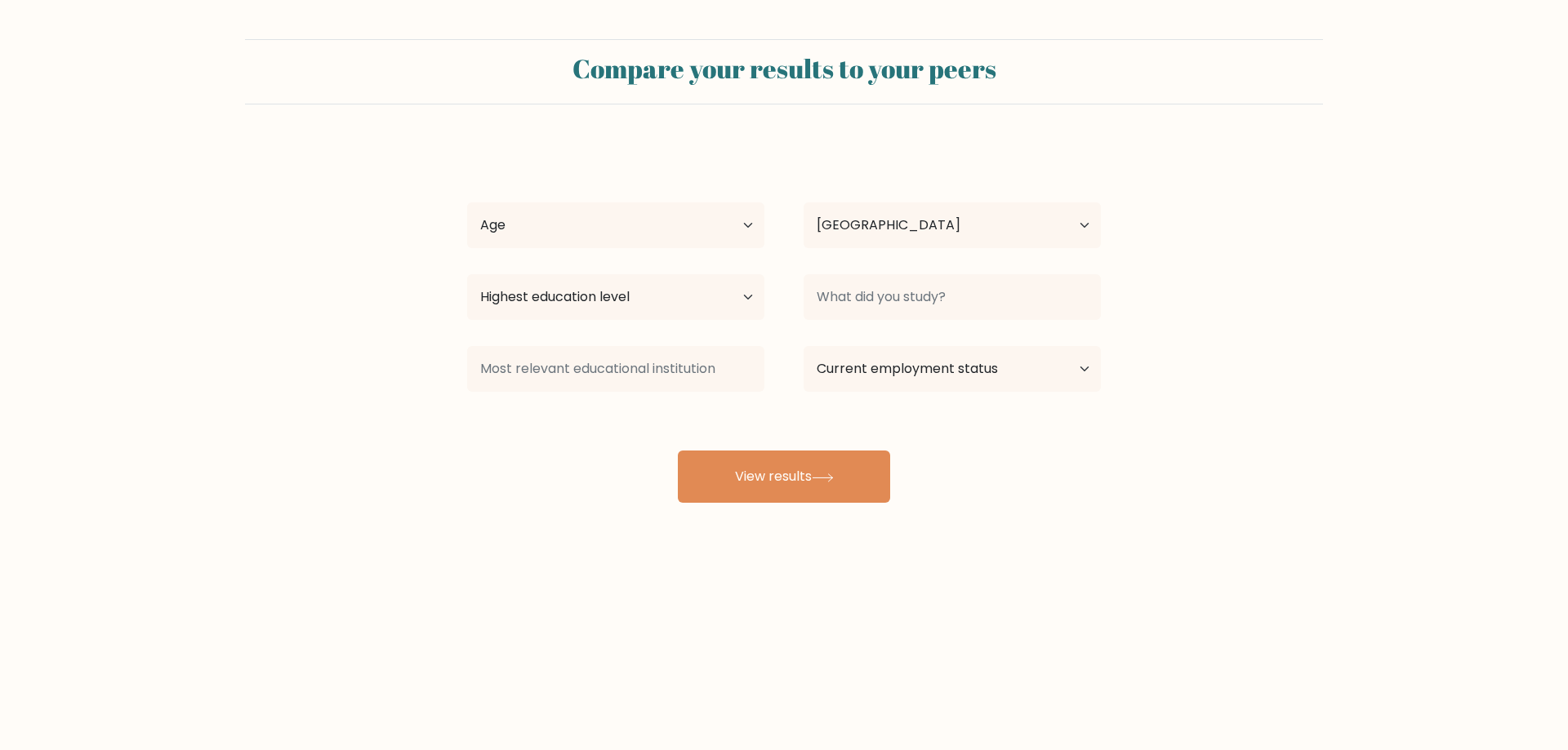
select select "PH"
click at [750, 230] on select "Age Under [DEMOGRAPHIC_DATA] [DEMOGRAPHIC_DATA] [DEMOGRAPHIC_DATA] [DEMOGRAPHIC…" at bounding box center [615, 226] width 297 height 46
select select "35_44"
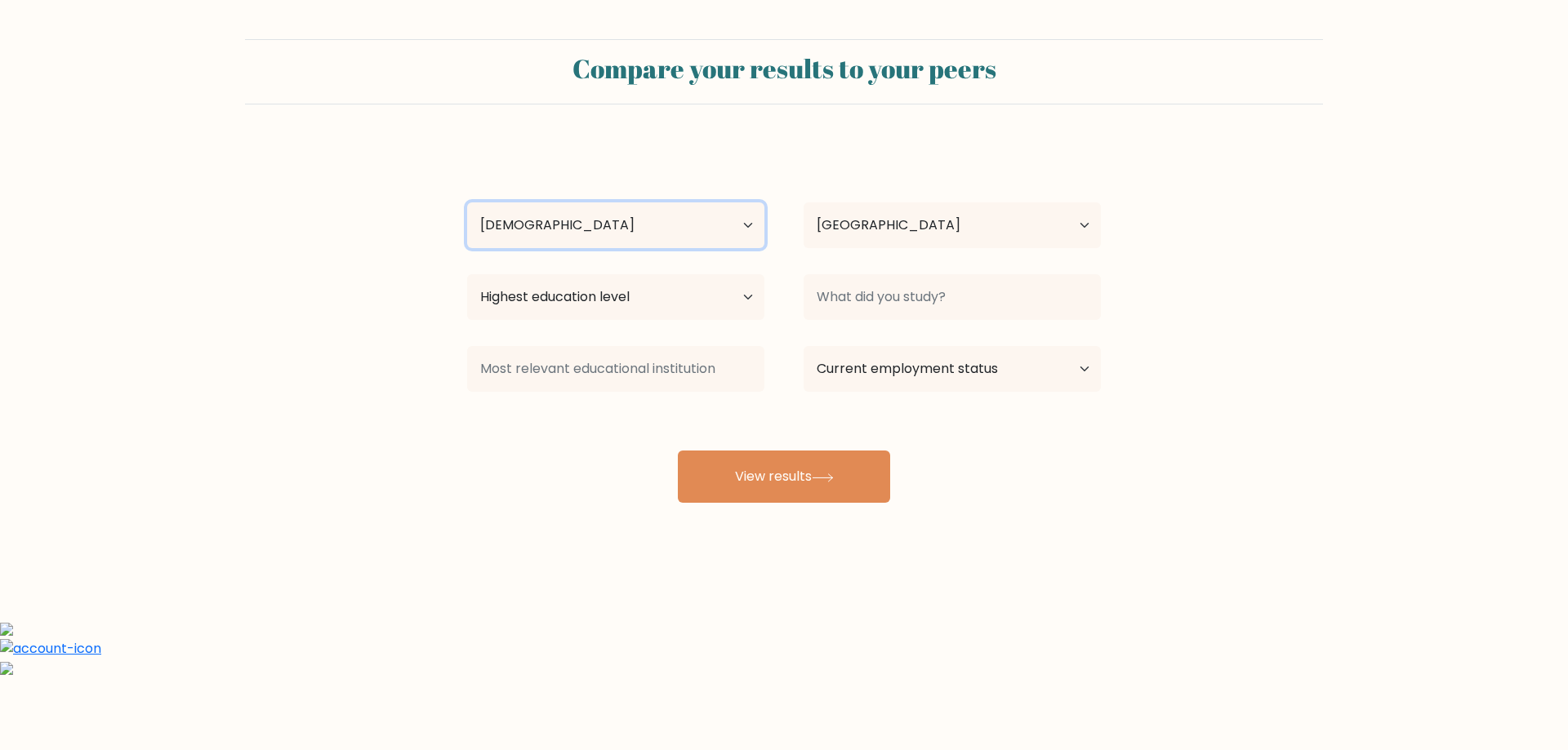
click at [467, 203] on select "Age Under [DEMOGRAPHIC_DATA] [DEMOGRAPHIC_DATA] [DEMOGRAPHIC_DATA] [DEMOGRAPHIC…" at bounding box center [615, 226] width 297 height 46
click at [615, 297] on select "Highest education level No schooling Primary Lower Secondary Upper Secondary Oc…" at bounding box center [615, 297] width 297 height 46
select select "bachelors_degree"
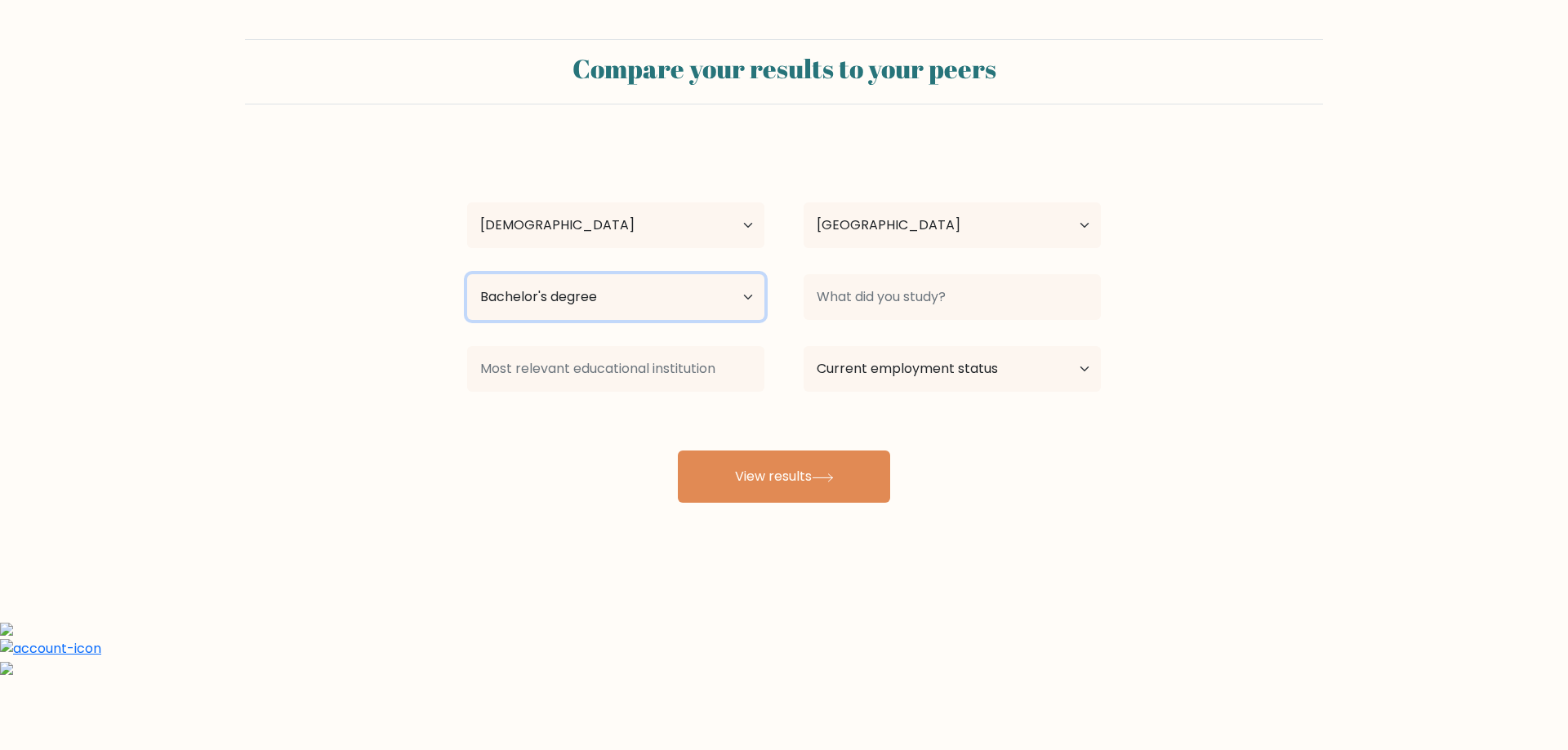
click at [467, 274] on select "Highest education level No schooling Primary Lower Secondary Upper Secondary Oc…" at bounding box center [615, 297] width 297 height 46
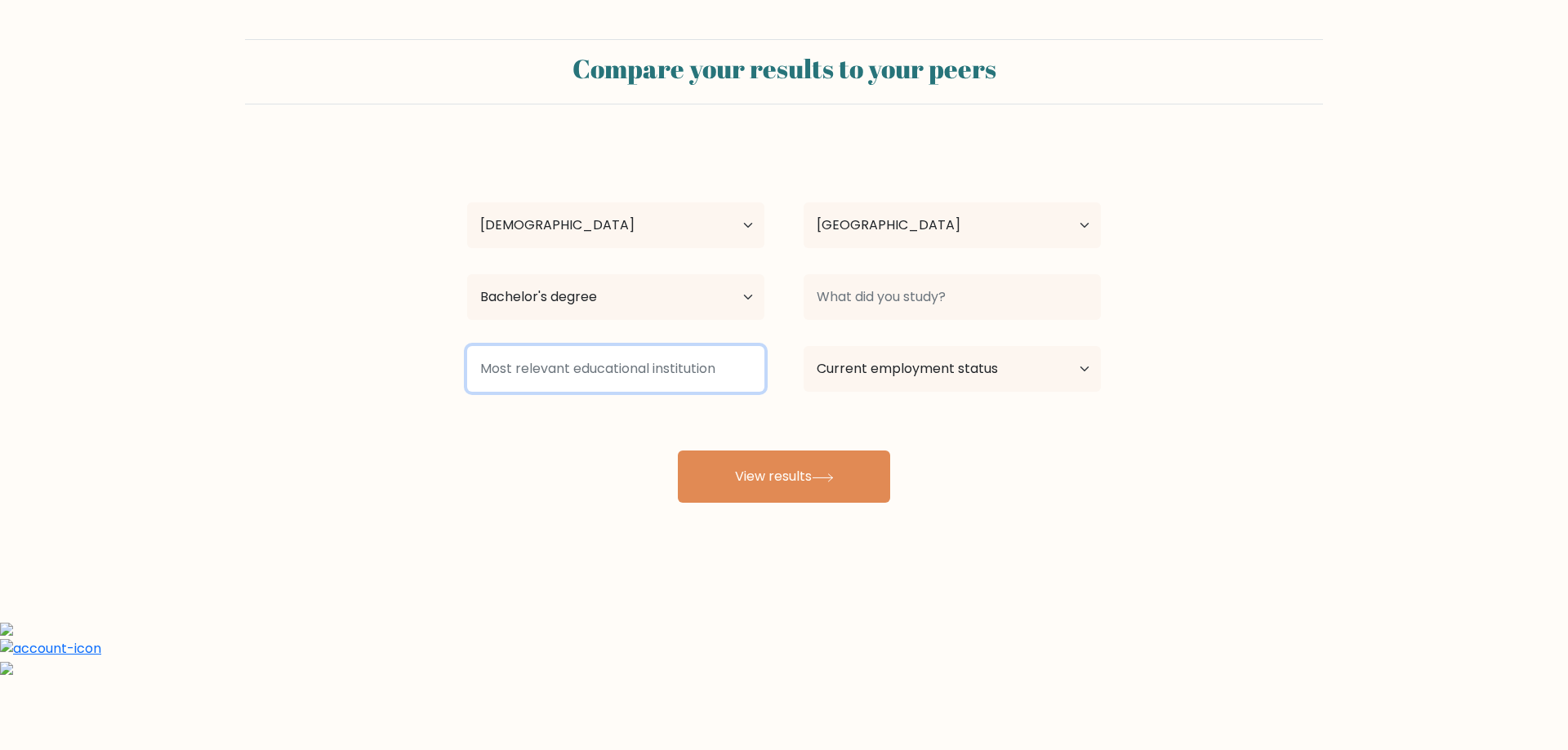
click at [574, 371] on input at bounding box center [615, 369] width 297 height 46
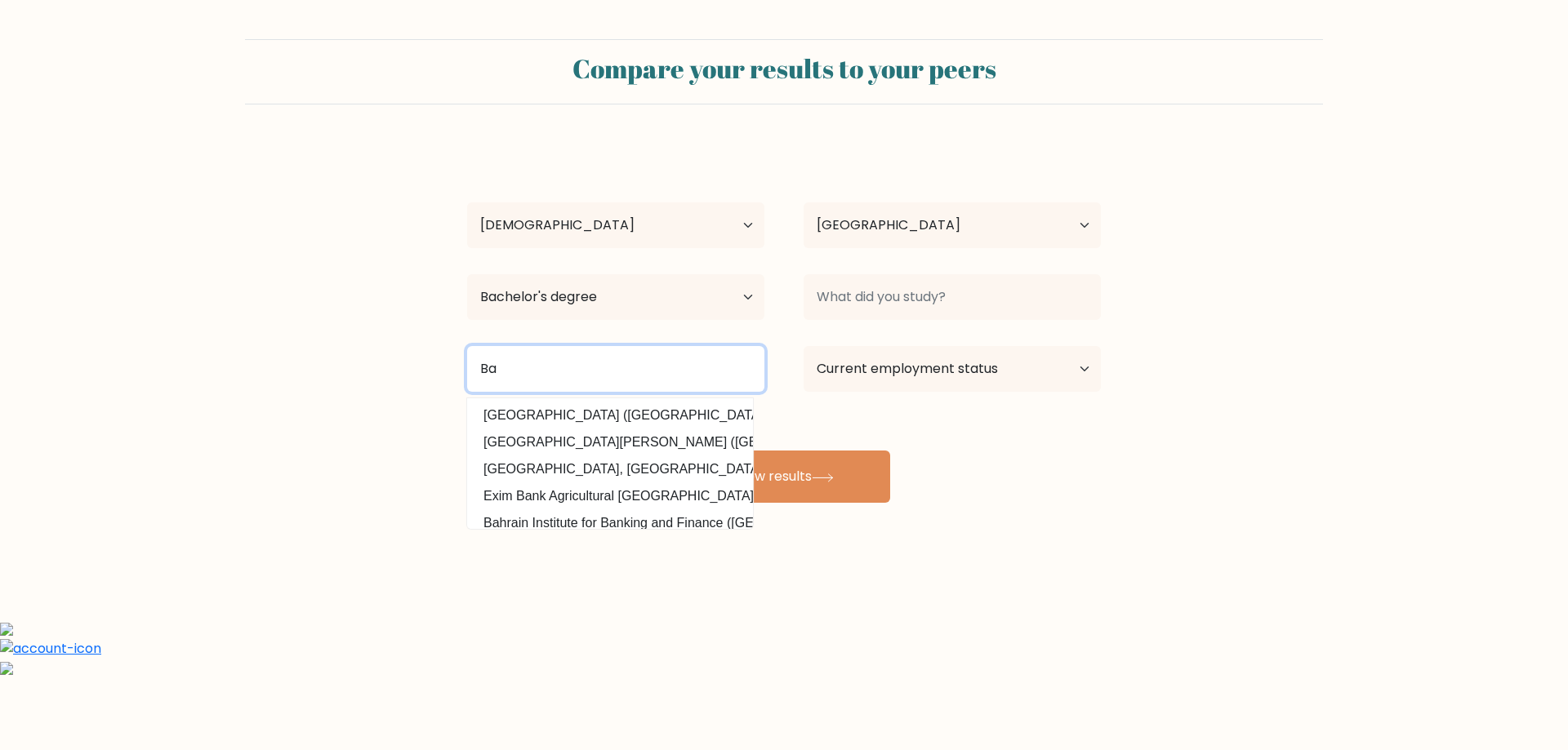
type input "B"
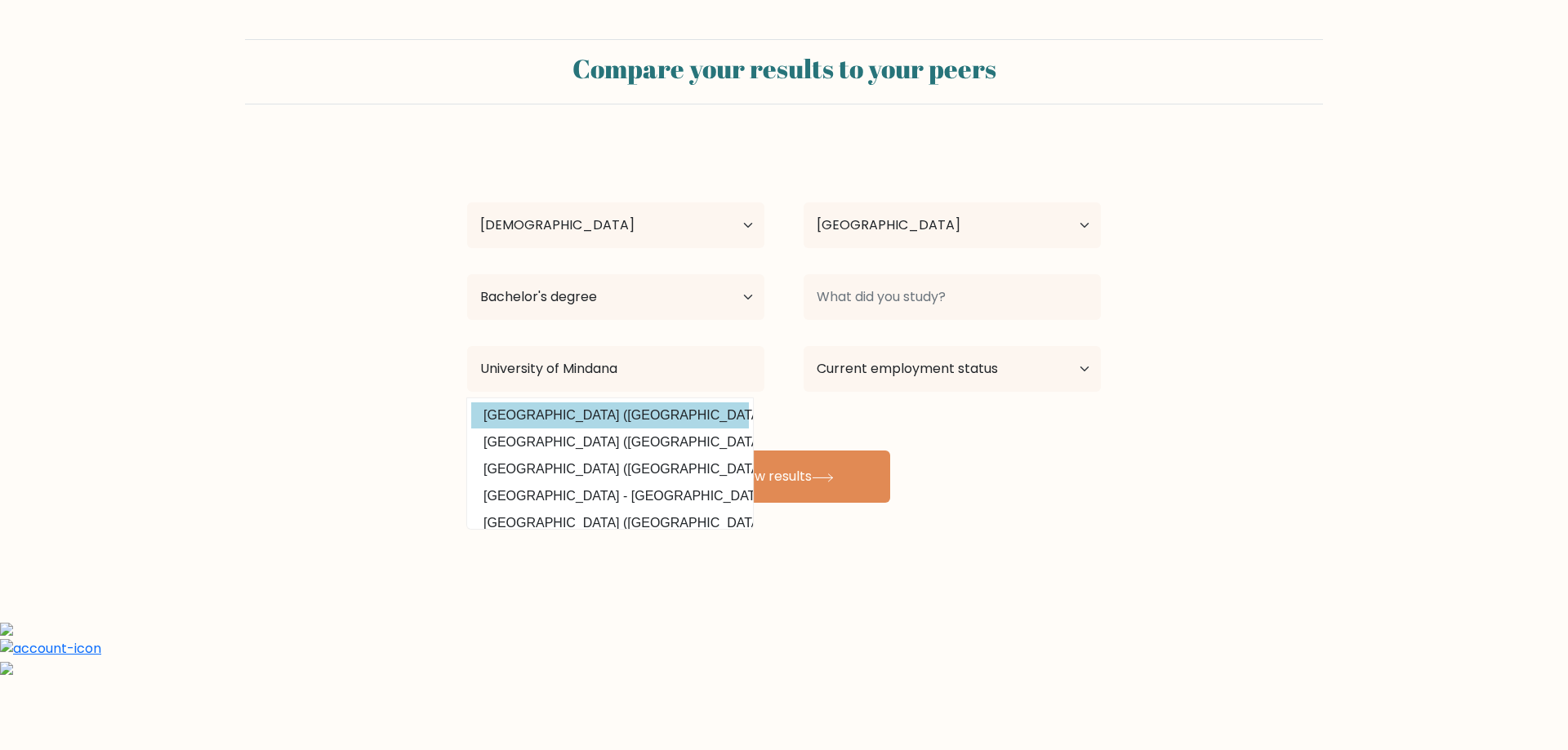
click at [583, 411] on option "[GEOGRAPHIC_DATA] ([GEOGRAPHIC_DATA])" at bounding box center [610, 415] width 278 height 26
type input "[GEOGRAPHIC_DATA]"
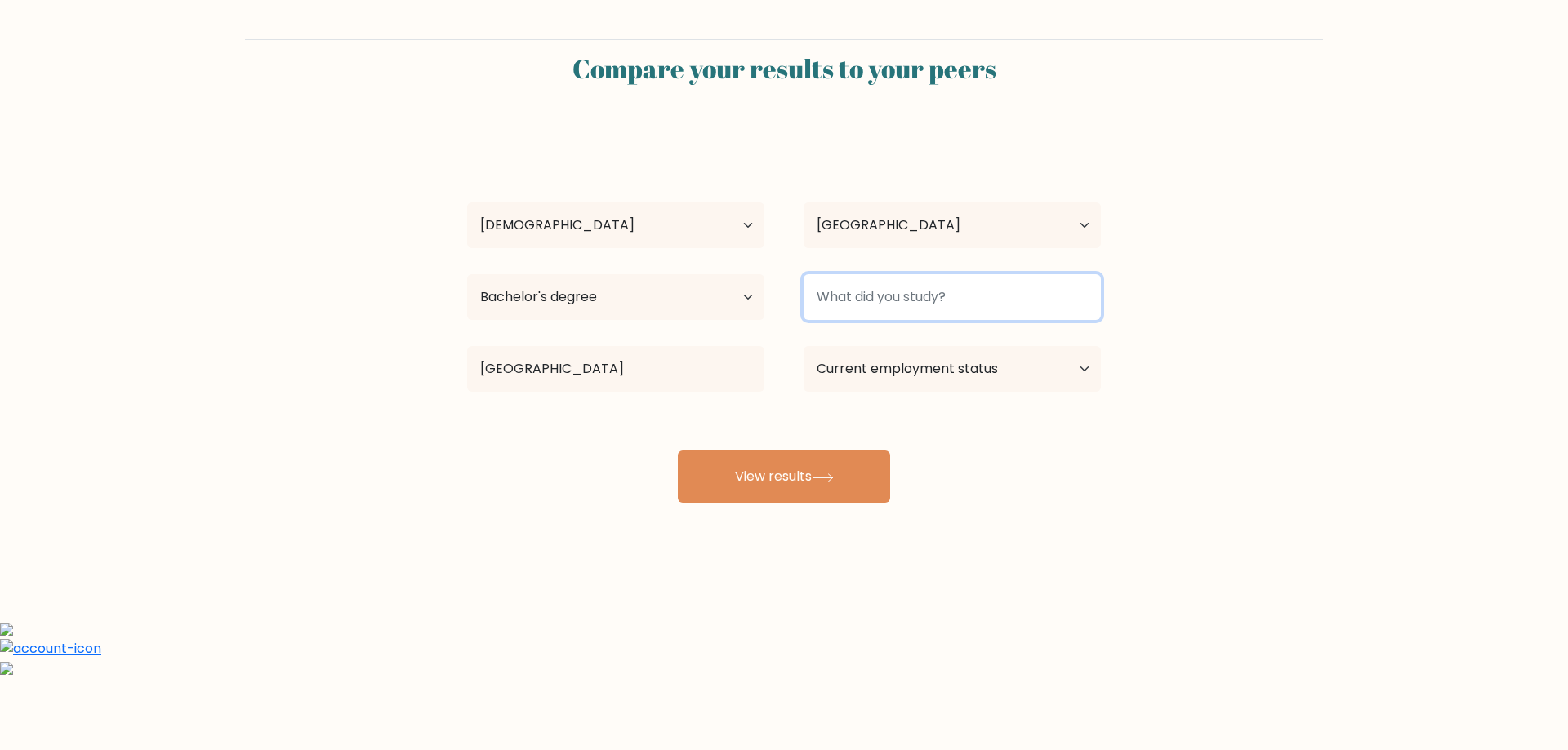
click at [869, 299] on input at bounding box center [953, 297] width 297 height 46
drag, startPoint x: 867, startPoint y: 290, endPoint x: 810, endPoint y: 292, distance: 57.0
click at [812, 292] on input "Bscs" at bounding box center [953, 297] width 297 height 46
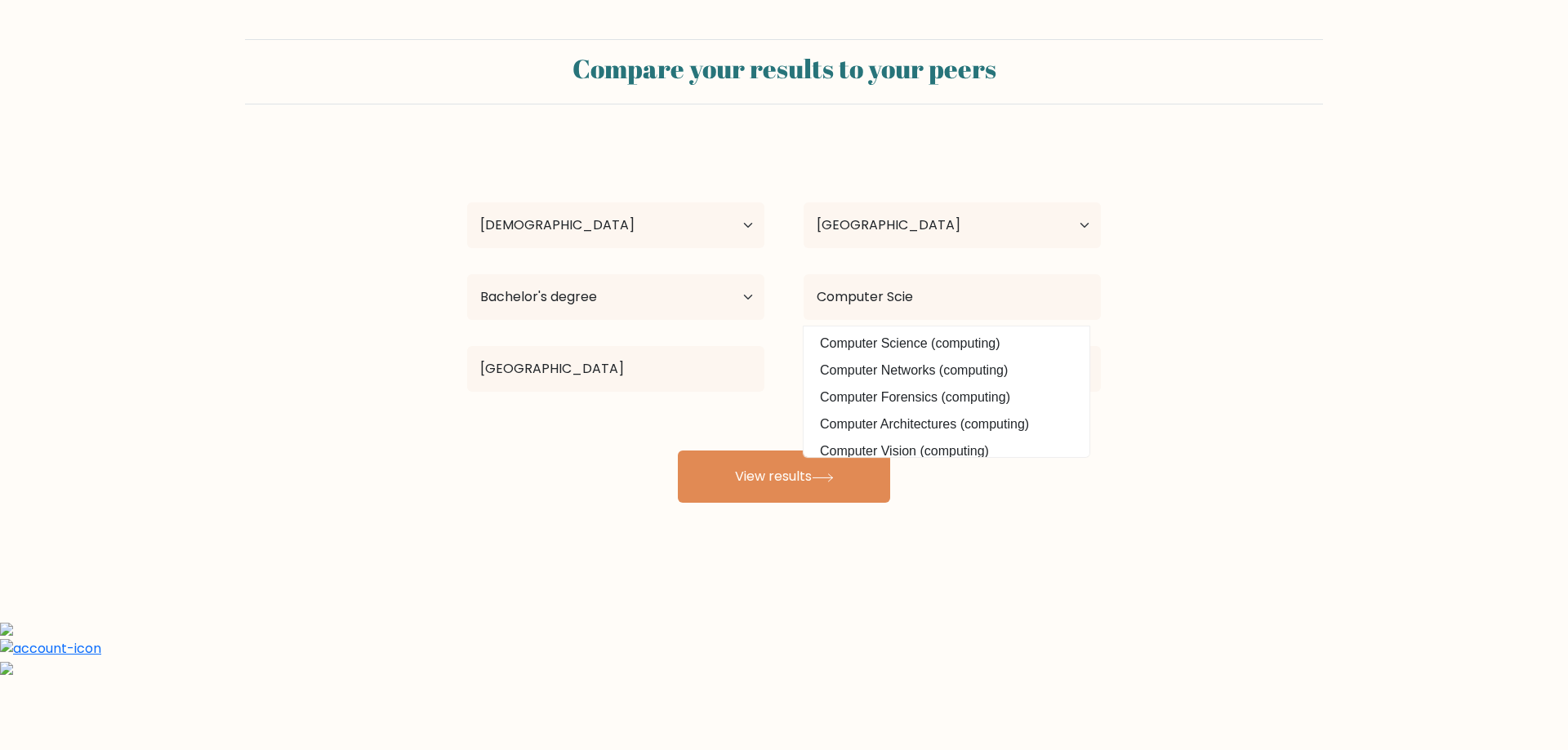
click at [953, 330] on datalist "Computer Science (computing) Computer Networks (computing) Computer Forensics (…" at bounding box center [947, 392] width 286 height 131
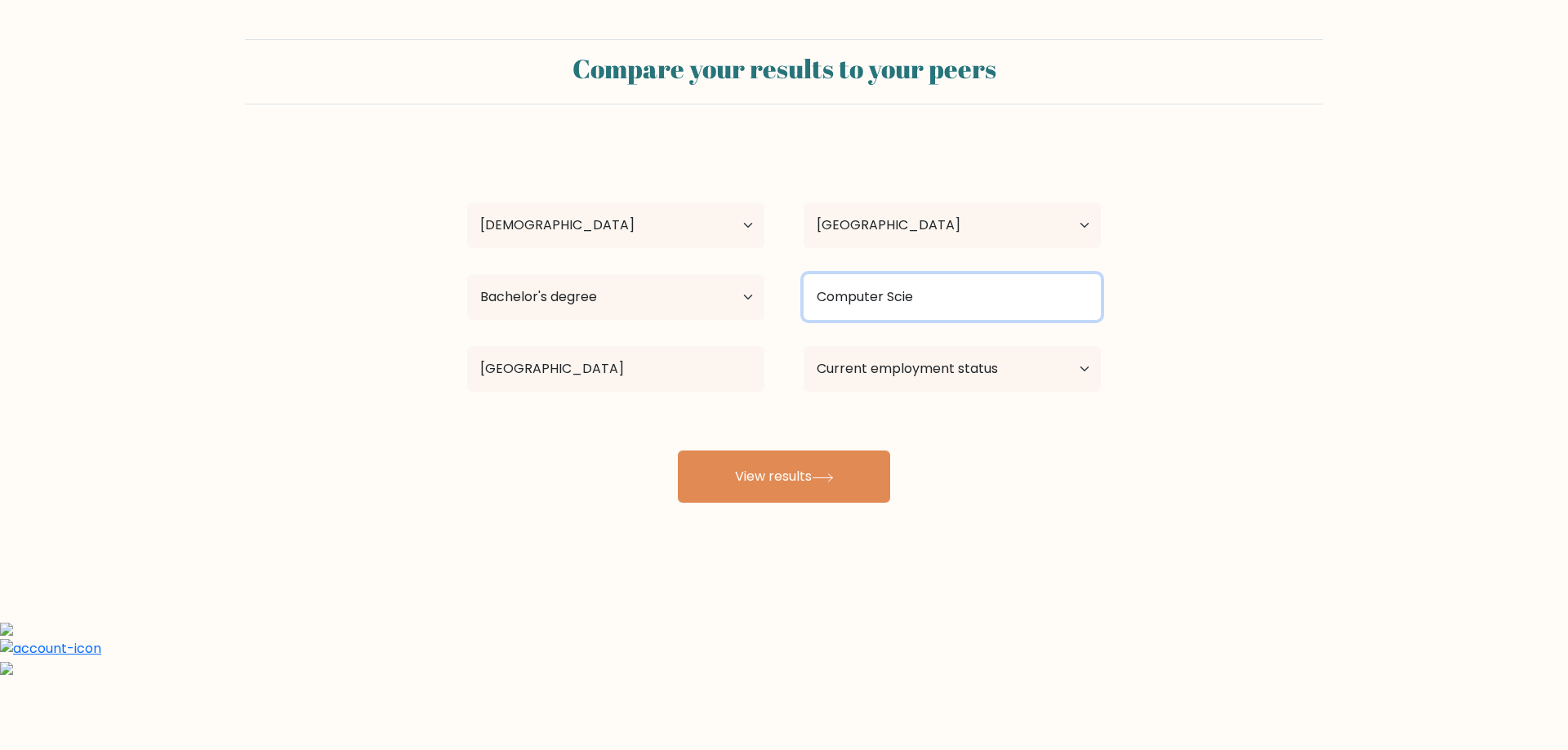
click at [953, 313] on input "Computer Scie" at bounding box center [953, 297] width 297 height 46
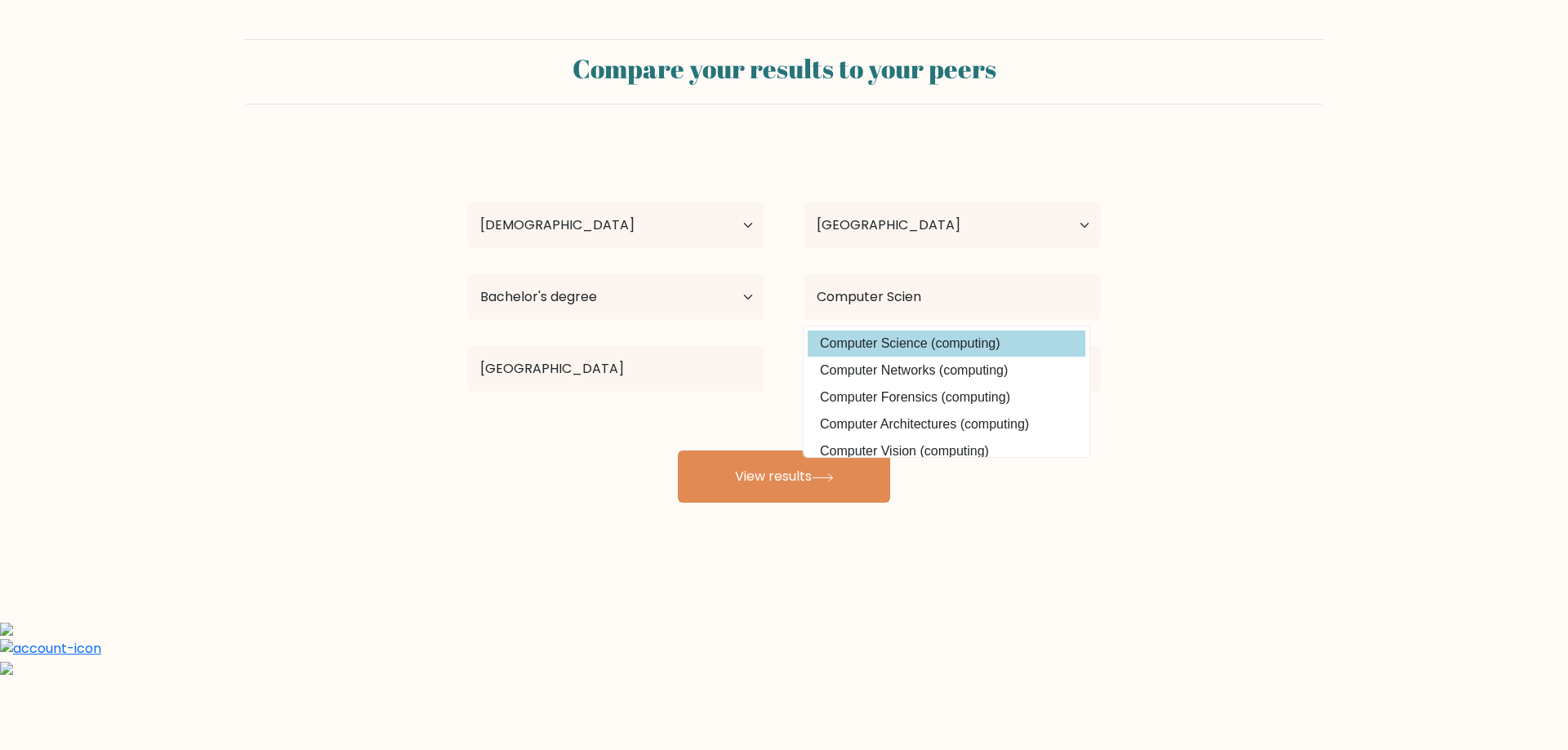
click at [949, 339] on option "Computer Science (computing)" at bounding box center [946, 344] width 278 height 26
type input "Computer Science"
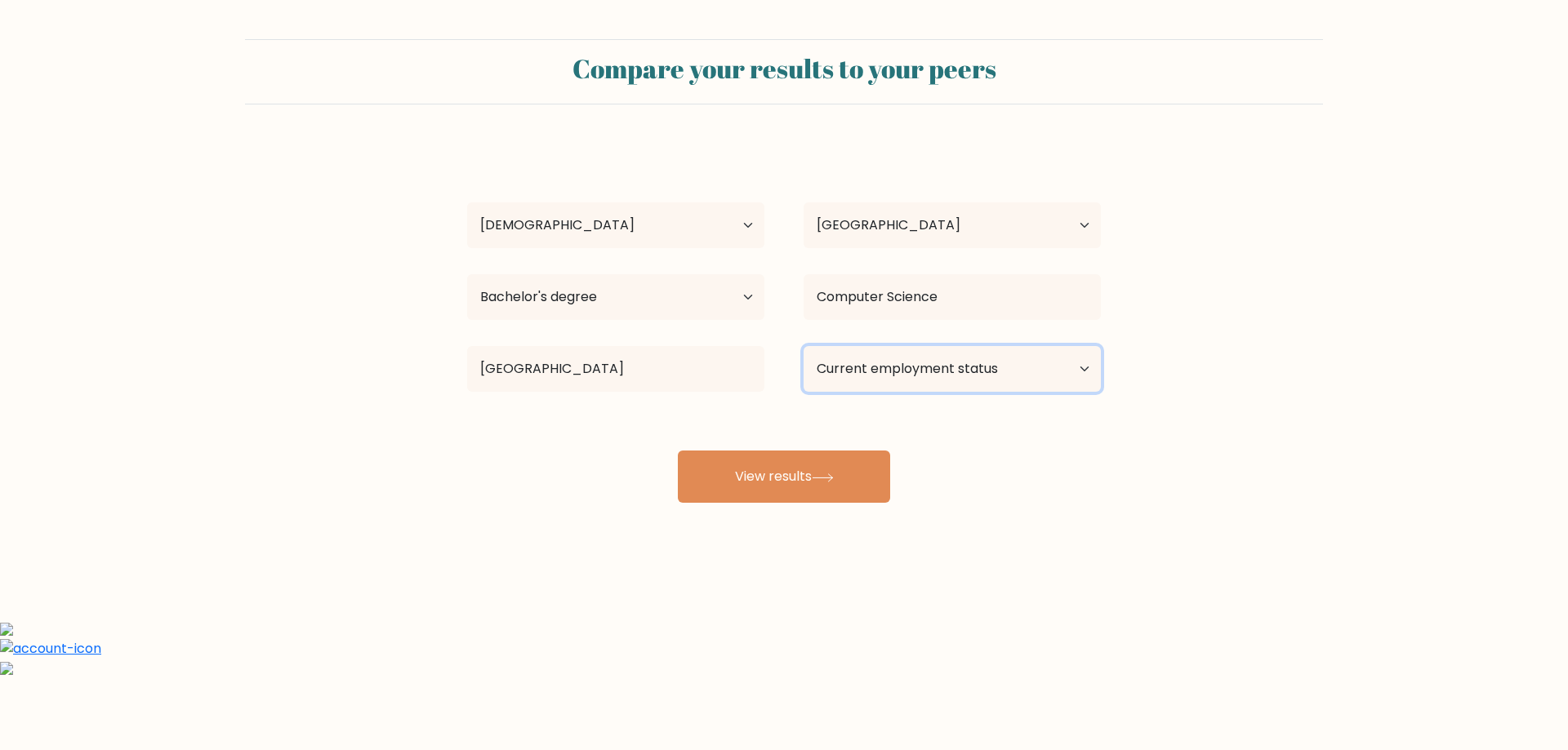
click at [977, 380] on select "Current employment status Employed Student Retired Other / prefer not to answer" at bounding box center [953, 369] width 297 height 46
select select "other"
click at [804, 346] on select "Current employment status Employed Student Retired Other / prefer not to answer" at bounding box center [953, 369] width 297 height 46
click at [744, 490] on button "View results" at bounding box center [784, 477] width 212 height 53
